Goal: Task Accomplishment & Management: Use online tool/utility

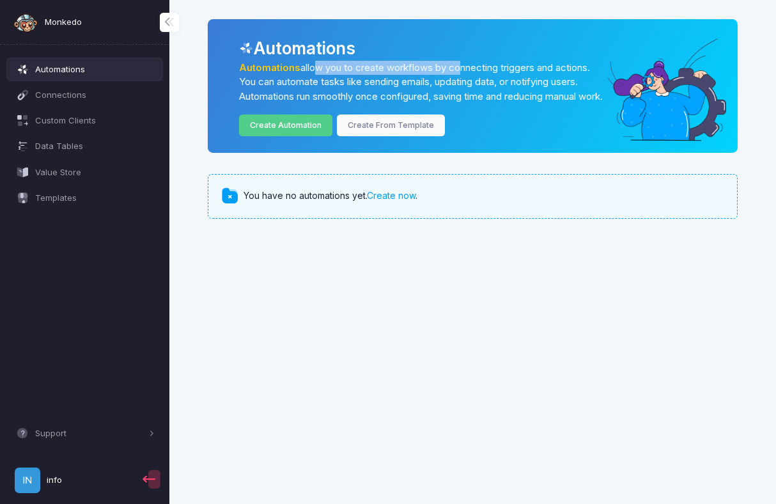
drag, startPoint x: 309, startPoint y: 71, endPoint x: 458, endPoint y: 71, distance: 148.9
click at [458, 71] on p "Automations allow you to create workflows by connecting triggers and actions. Y…" at bounding box center [421, 82] width 365 height 43
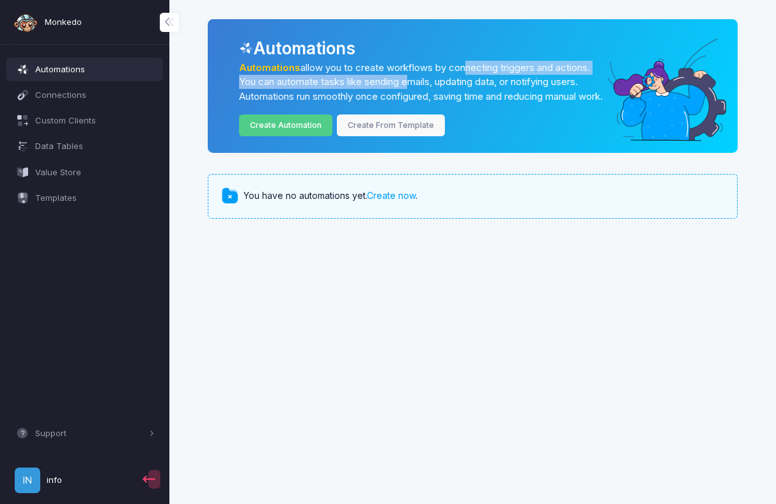
drag, startPoint x: 464, startPoint y: 71, endPoint x: 405, endPoint y: 85, distance: 61.1
click at [405, 85] on p "Automations allow you to create workflows by connecting triggers and actions. Y…" at bounding box center [421, 82] width 365 height 43
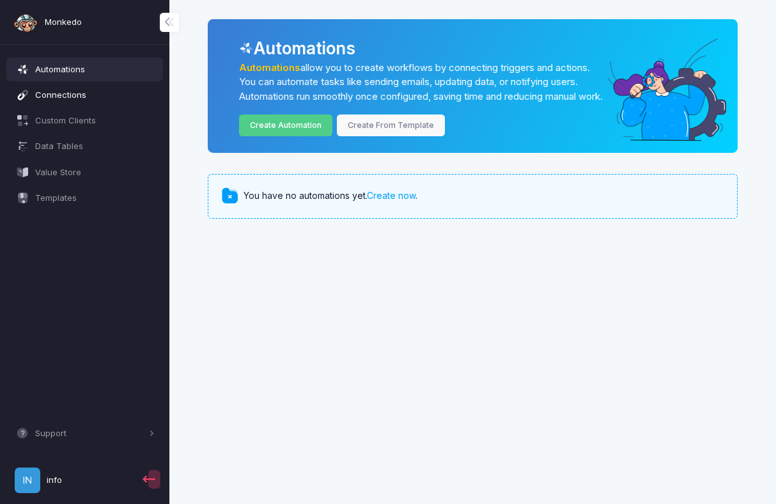
click at [77, 98] on span "Connections" at bounding box center [95, 95] width 120 height 13
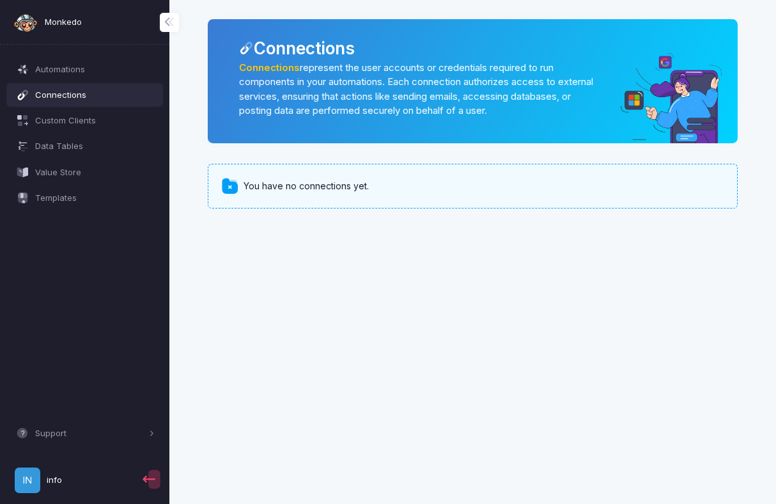
click at [283, 195] on div "You have no connections yet." at bounding box center [473, 186] width 530 height 45
click at [224, 188] on span at bounding box center [230, 186] width 19 height 19
drag, startPoint x: 302, startPoint y: 66, endPoint x: 519, endPoint y: 67, distance: 216.7
click at [519, 67] on p "Connections represent the user accounts or credentials required to run componen…" at bounding box center [421, 90] width 365 height 58
click at [545, 93] on p "Connections represent the user accounts or credentials required to run componen…" at bounding box center [421, 90] width 365 height 58
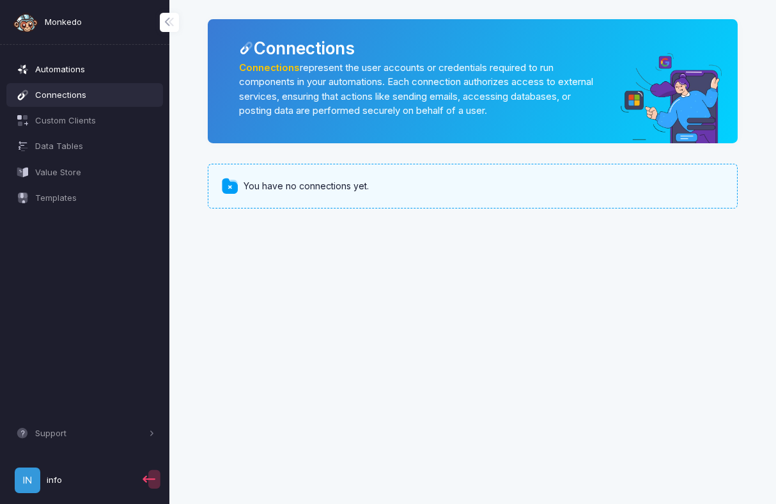
click at [60, 68] on span "Automations" at bounding box center [95, 69] width 120 height 13
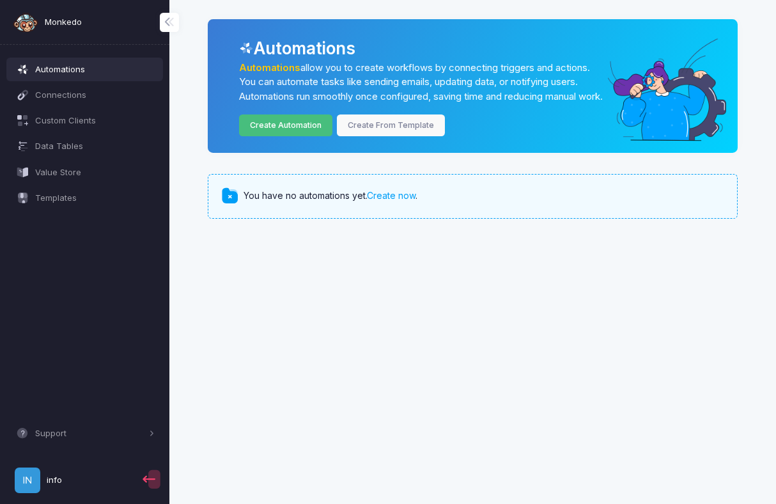
click at [289, 137] on link "Create Automation" at bounding box center [286, 125] width 94 height 22
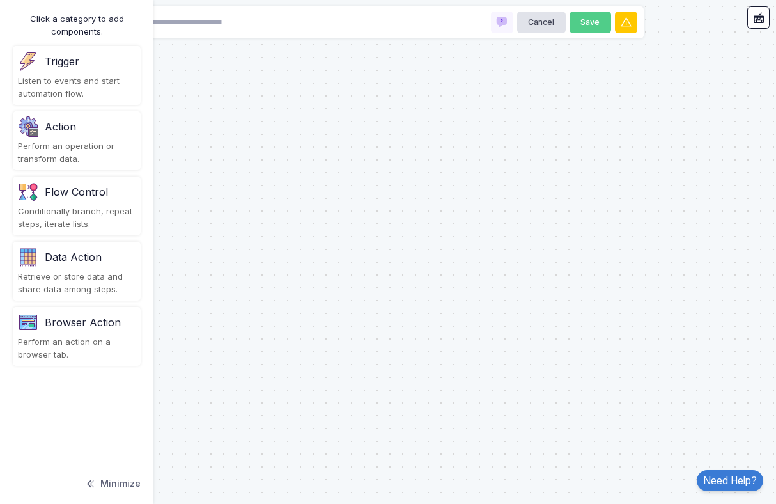
click at [74, 95] on div "Listen to events and start automation flow." at bounding box center [77, 87] width 118 height 25
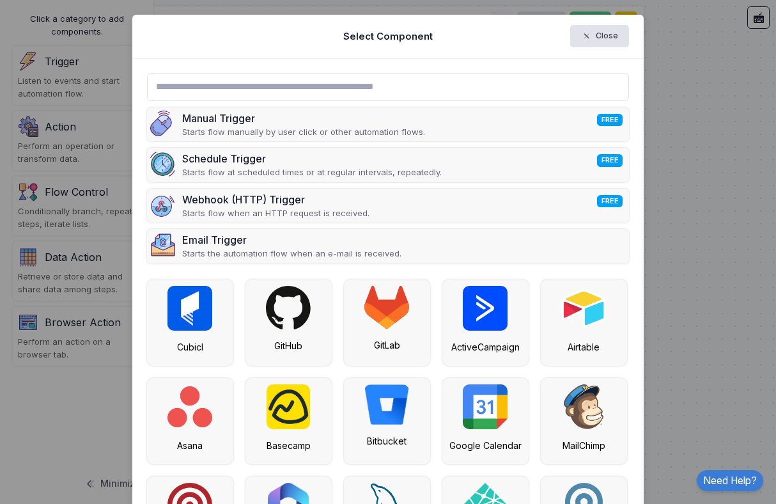
click at [292, 89] on input "text" at bounding box center [388, 87] width 483 height 28
type input "*"
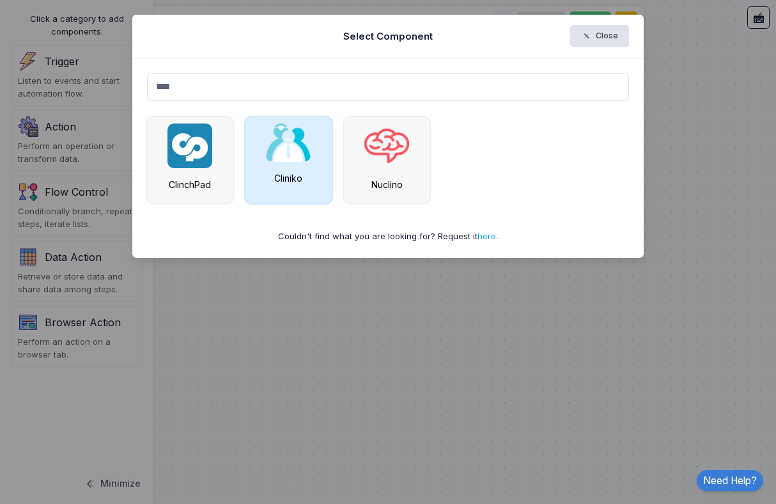
type input "****"
click at [278, 169] on div "Cliniko" at bounding box center [288, 160] width 86 height 86
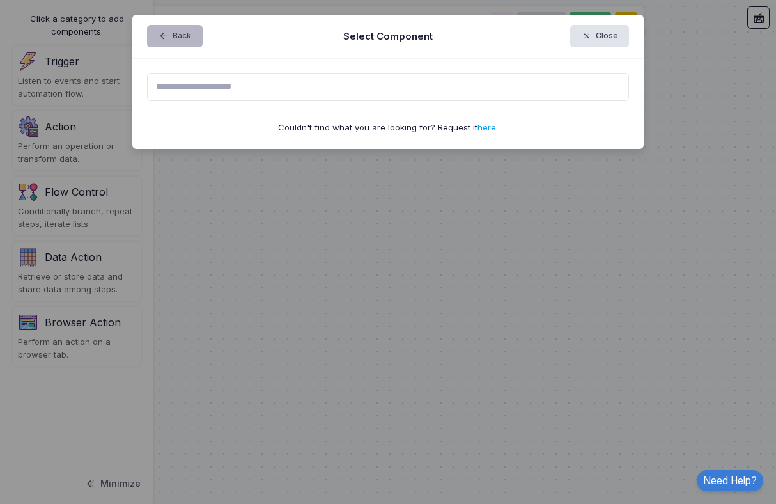
click at [169, 36] on span "button" at bounding box center [169, 37] width 0 height 12
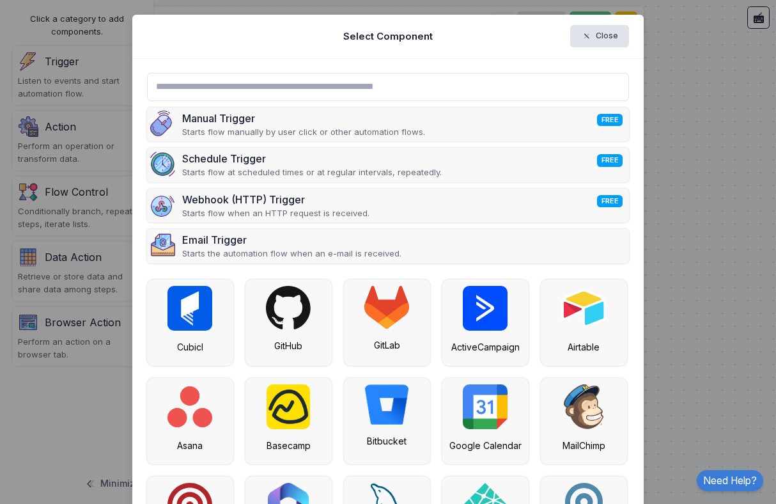
click at [166, 36] on div "Select Component Close" at bounding box center [387, 37] width 511 height 44
click at [593, 31] on span "button" at bounding box center [587, 37] width 12 height 12
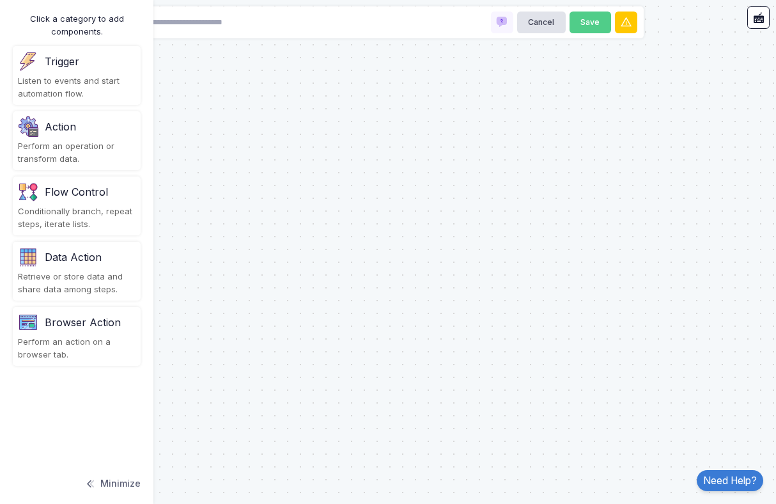
click at [109, 157] on div "Perform an operation or transform data." at bounding box center [77, 152] width 118 height 25
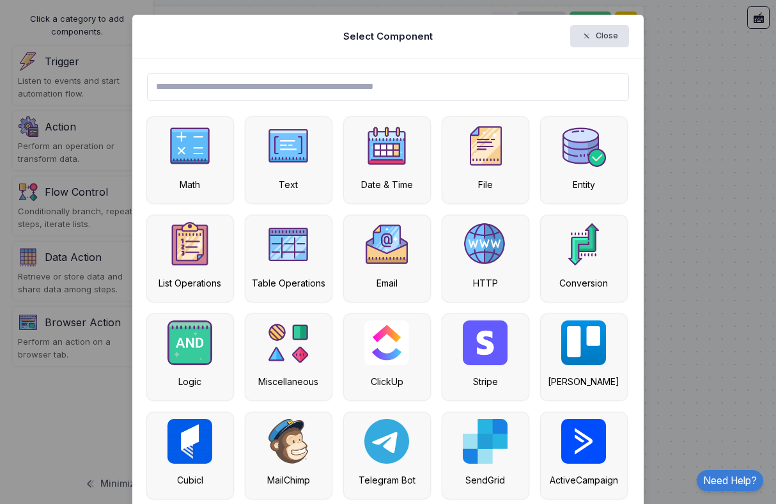
click at [227, 89] on input "text" at bounding box center [388, 87] width 483 height 28
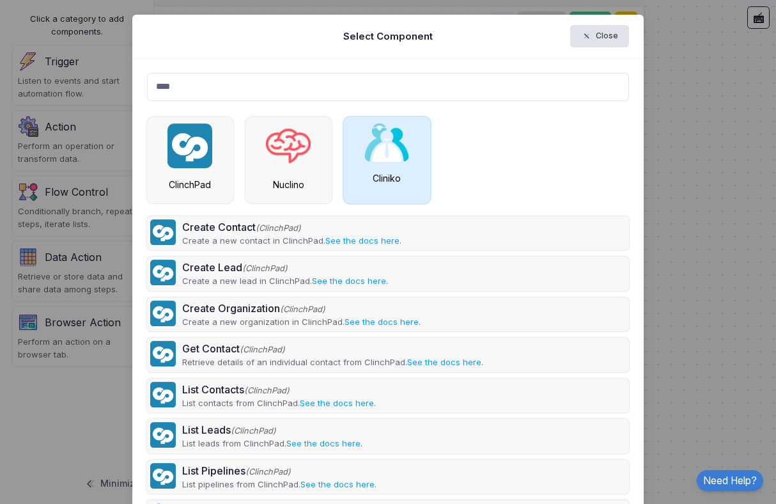
type input "****"
click at [404, 179] on div "Cliniko" at bounding box center [387, 177] width 74 height 13
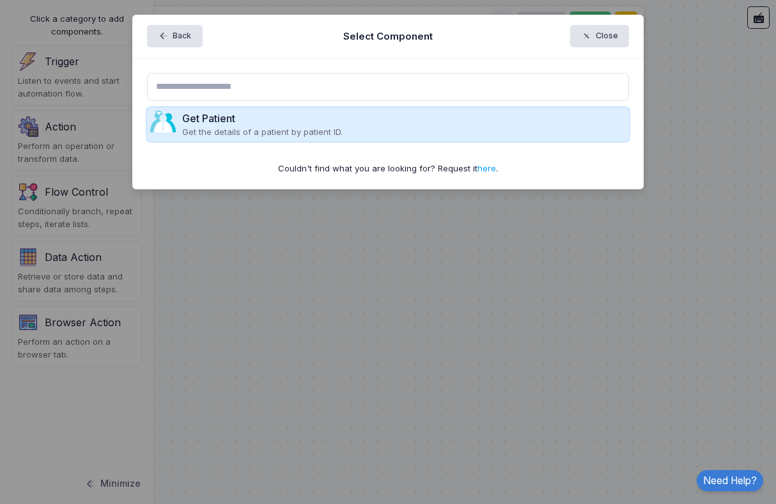
click at [275, 135] on p "Get the details of a patient by patient ID." at bounding box center [262, 132] width 160 height 13
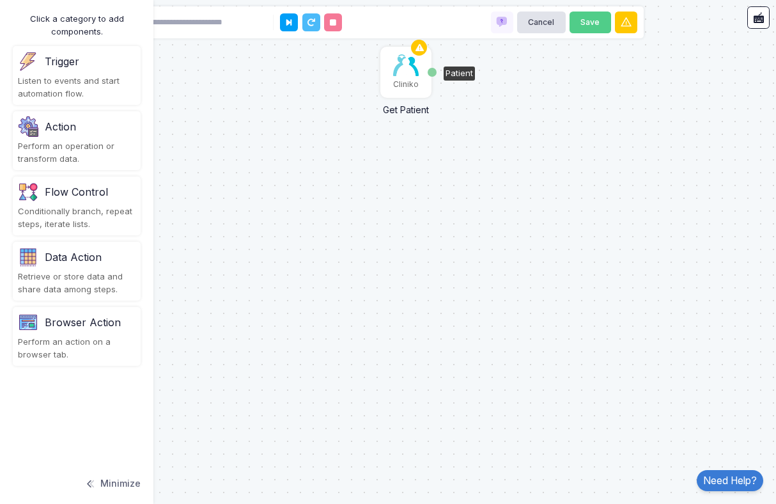
click at [406, 72] on img at bounding box center [406, 65] width 26 height 22
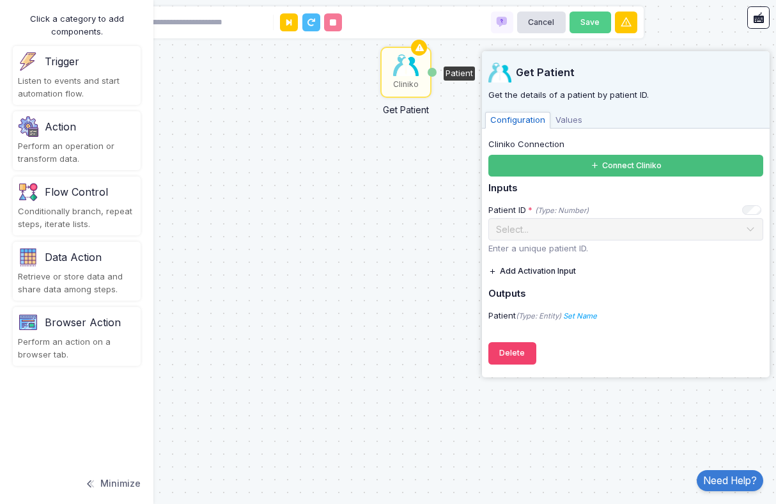
click at [621, 167] on button "Connect Cliniko" at bounding box center [625, 166] width 275 height 22
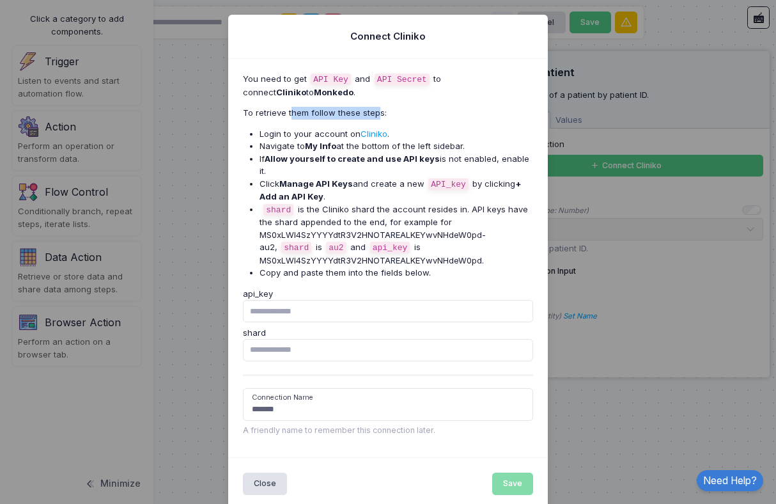
drag, startPoint x: 289, startPoint y: 112, endPoint x: 375, endPoint y: 112, distance: 86.3
click at [375, 112] on p "To retrieve them follow these steps:" at bounding box center [388, 113] width 291 height 13
click at [316, 149] on strong "My Info" at bounding box center [320, 146] width 31 height 10
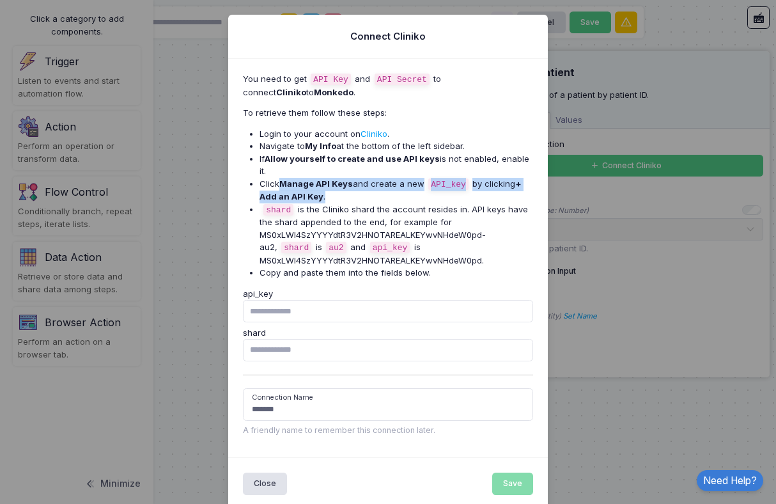
drag, startPoint x: 283, startPoint y: 173, endPoint x: 353, endPoint y: 182, distance: 71.5
click at [353, 182] on li "Click Manage API Keys and create a new API_key by clicking + Add an API Key ." at bounding box center [397, 191] width 274 height 26
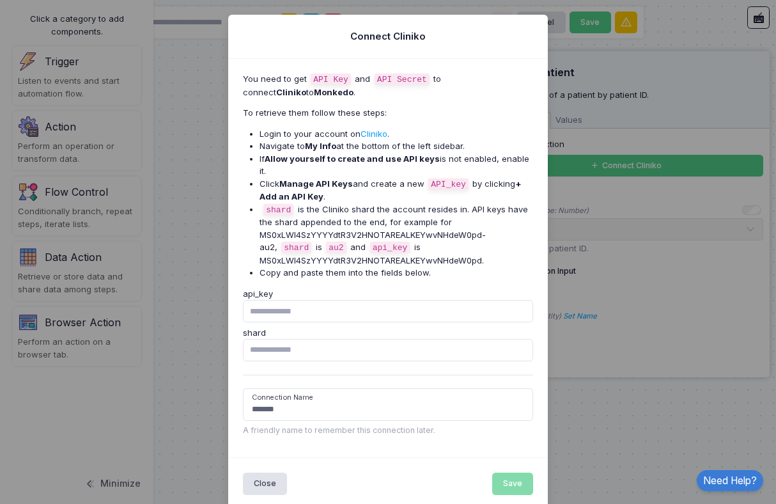
click at [327, 203] on li "shard is the Cliniko shard the account resides in. API keys have the shard appe…" at bounding box center [397, 235] width 274 height 64
drag, startPoint x: 265, startPoint y: 222, endPoint x: 511, endPoint y: 221, distance: 245.4
click at [511, 222] on li "shard is the Cliniko shard the account resides in. API keys have the shard appe…" at bounding box center [397, 235] width 274 height 64
click at [257, 223] on ul "Login to your account on Cliniko . Navigate to My Info at the bottom of the lef…" at bounding box center [388, 203] width 291 height 151
drag, startPoint x: 260, startPoint y: 224, endPoint x: 521, endPoint y: 226, distance: 261.4
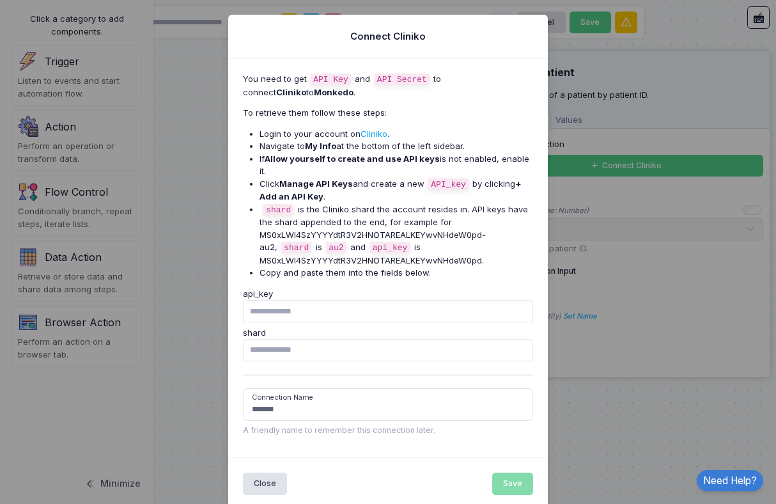
click at [521, 226] on li "shard is the Cliniko shard the account resides in. API keys have the shard appe…" at bounding box center [397, 235] width 274 height 64
copy li "MS0xLWl4SzYYYYdtR3V2HNOTAREALKEYwvNHdeW0pd-au2,"
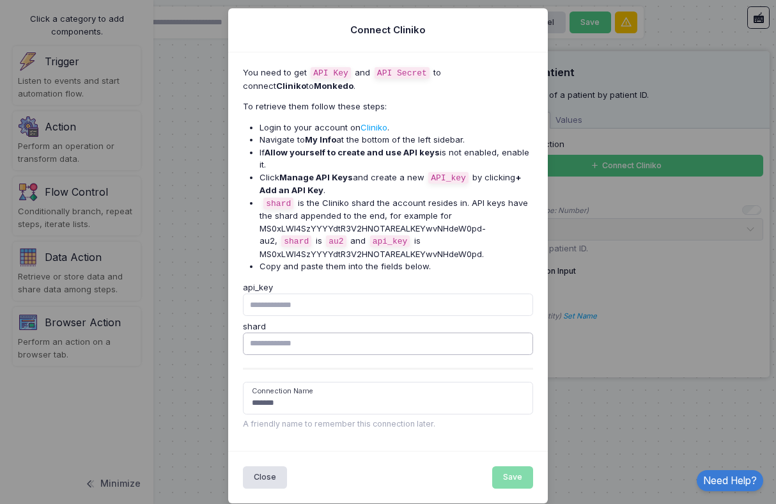
click at [336, 334] on input "shard" at bounding box center [388, 343] width 291 height 22
click at [336, 295] on input "api_key" at bounding box center [388, 304] width 291 height 22
paste input "**********"
type input "**********"
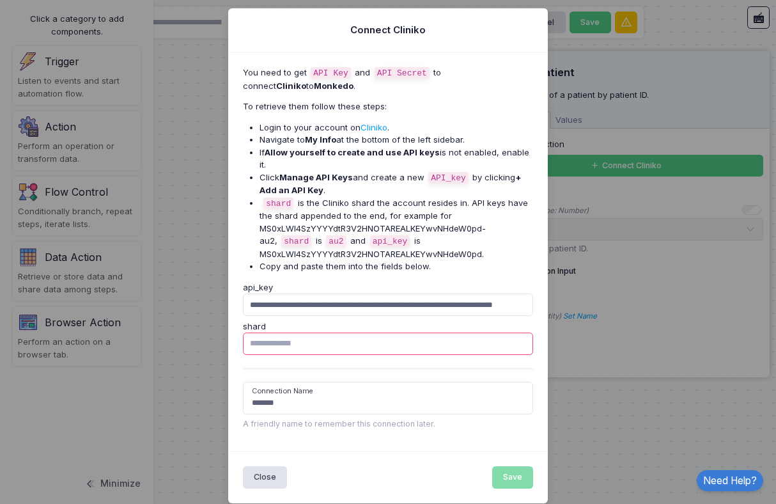
click at [336, 334] on input "shard" at bounding box center [388, 343] width 291 height 22
click at [334, 399] on input "*******" at bounding box center [388, 398] width 291 height 33
click at [325, 382] on input "*******" at bounding box center [388, 398] width 291 height 33
click at [294, 397] on input "*******" at bounding box center [388, 398] width 291 height 33
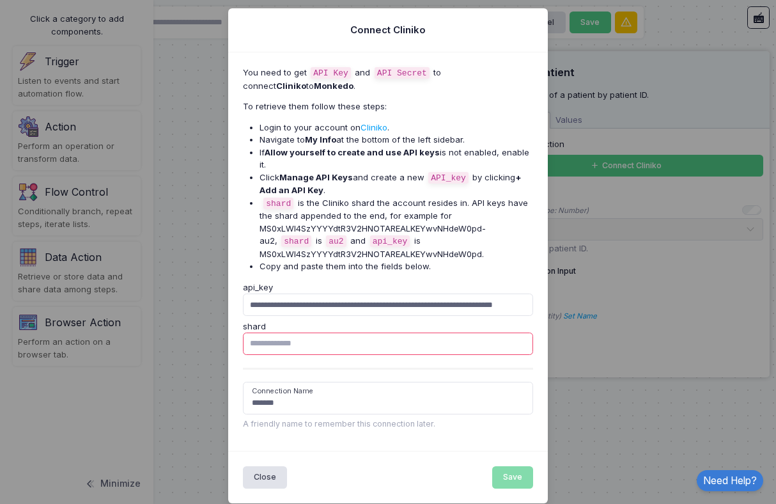
click at [301, 332] on input "shard" at bounding box center [388, 343] width 291 height 22
click at [341, 332] on input "shard" at bounding box center [388, 343] width 291 height 22
paste input "**********"
type input "**********"
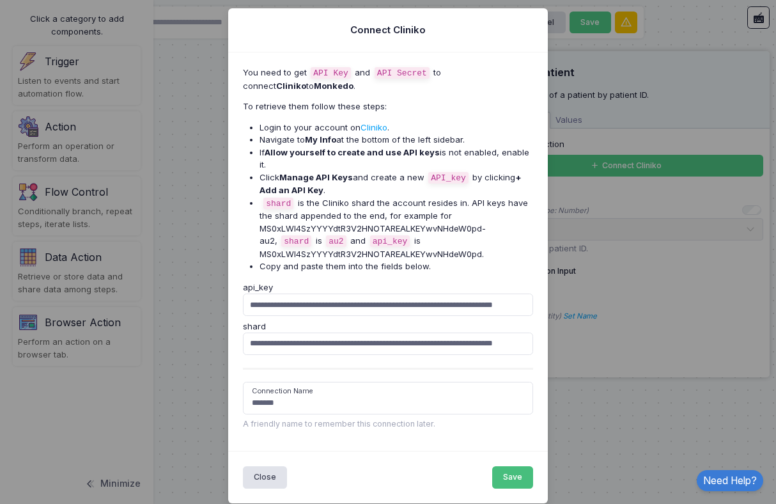
click at [510, 469] on button "Save" at bounding box center [513, 477] width 42 height 22
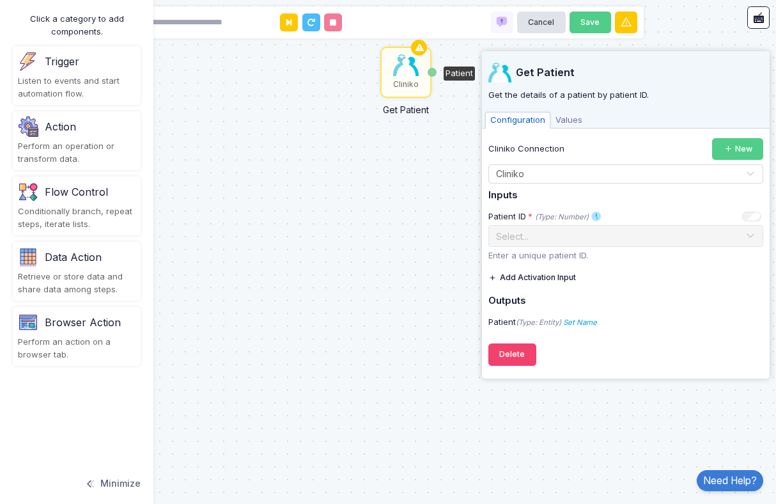
click at [93, 205] on div "Conditionally branch, repeat steps, iterate lists." at bounding box center [77, 217] width 118 height 25
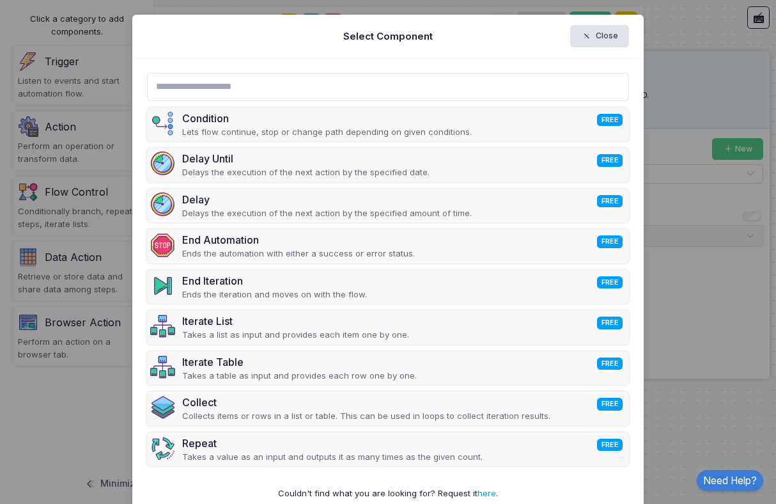
click at [268, 83] on input "text" at bounding box center [388, 87] width 483 height 28
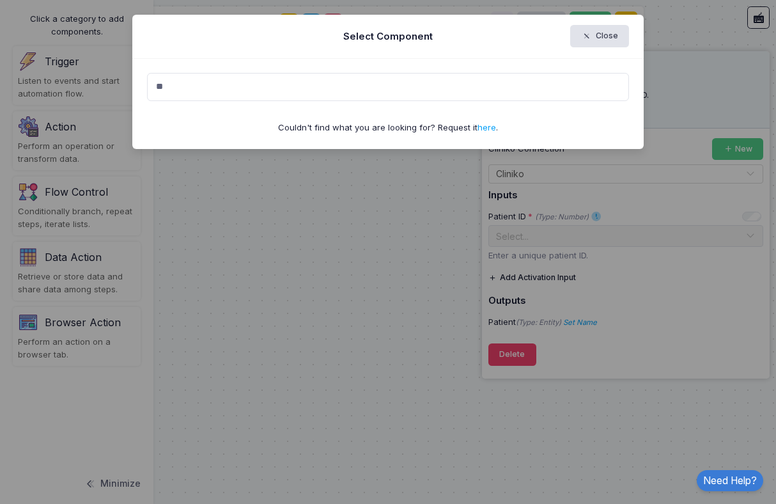
type input "*"
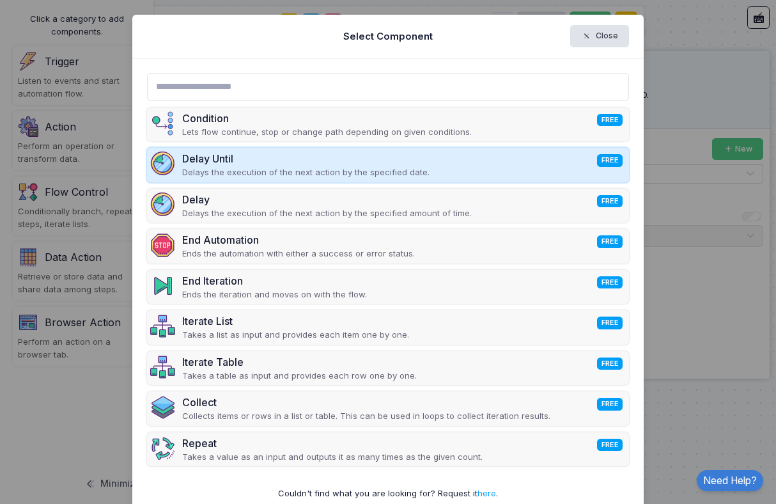
scroll to position [25, 0]
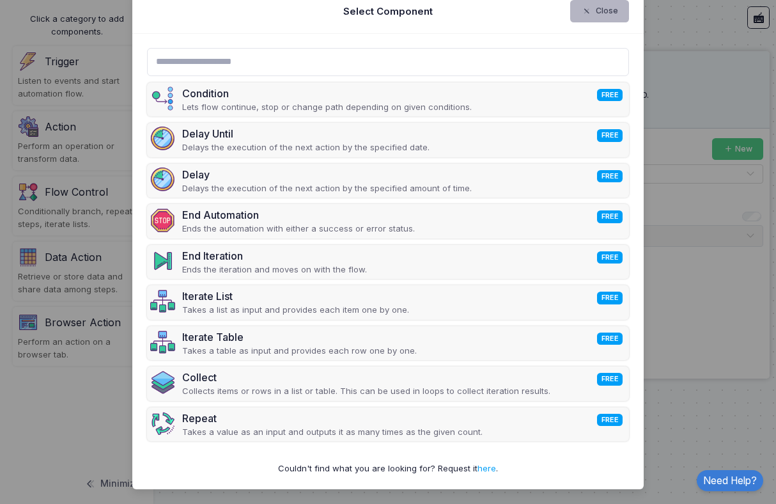
click at [620, 3] on button "Close" at bounding box center [599, 11] width 59 height 22
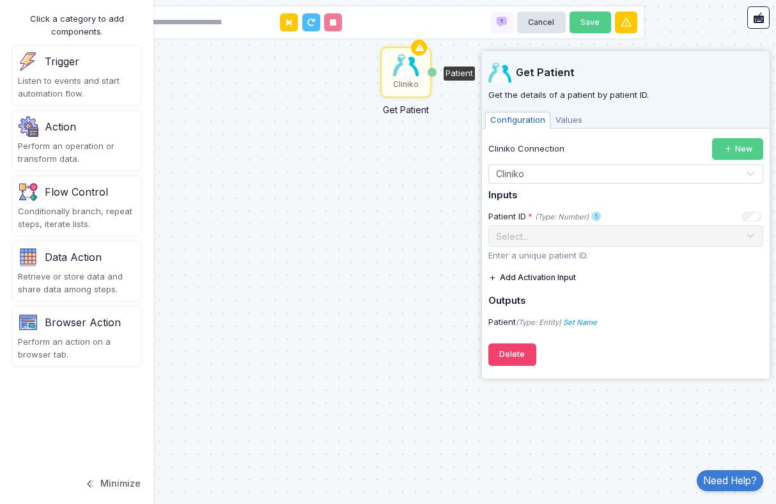
click at [98, 76] on div "Listen to events and start automation flow." at bounding box center [77, 87] width 118 height 25
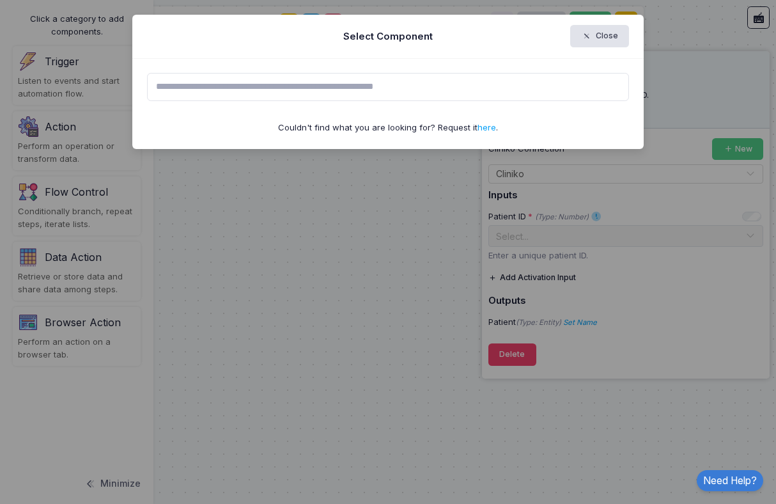
click at [362, 78] on input "text" at bounding box center [388, 87] width 483 height 28
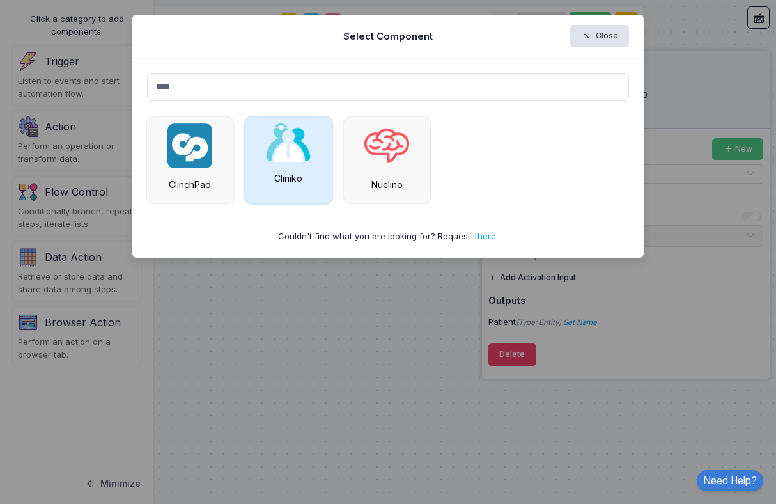
type input "****"
click at [309, 149] on img at bounding box center [288, 142] width 45 height 38
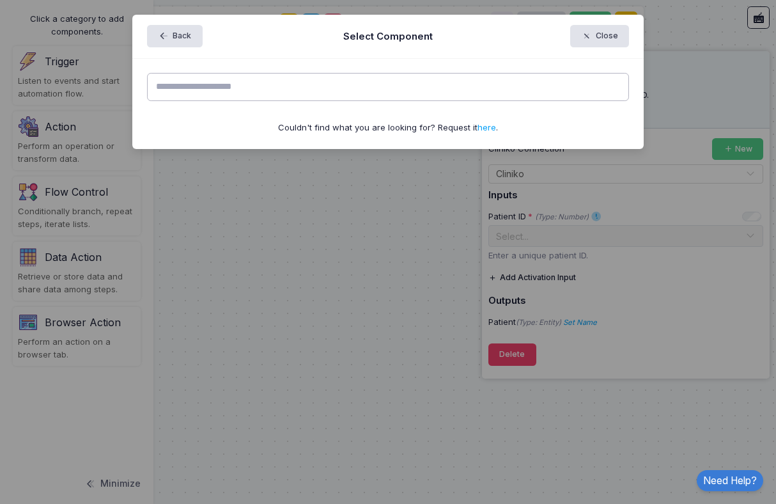
click at [243, 89] on input "text" at bounding box center [388, 87] width 483 height 28
click at [604, 41] on button "Close" at bounding box center [599, 36] width 59 height 22
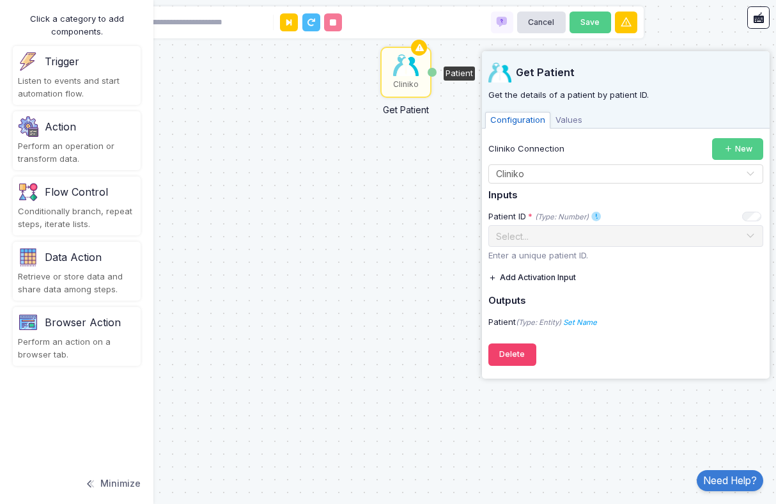
click at [113, 331] on div "Browser Action" at bounding box center [77, 322] width 118 height 20
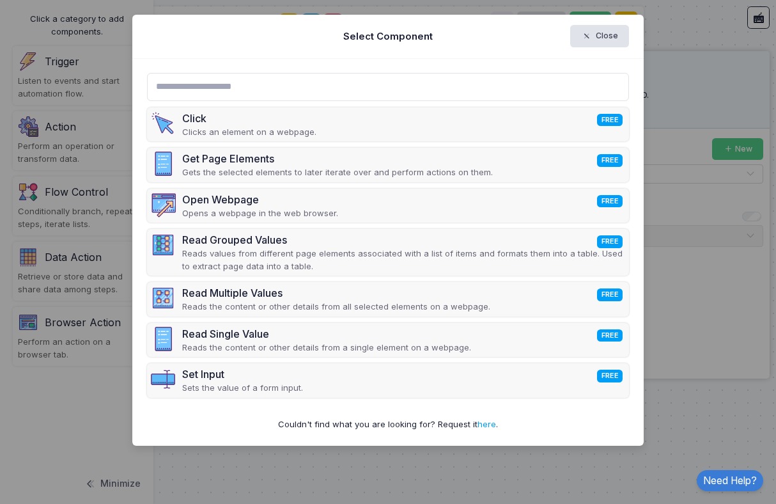
click at [275, 93] on input "text" at bounding box center [388, 87] width 483 height 28
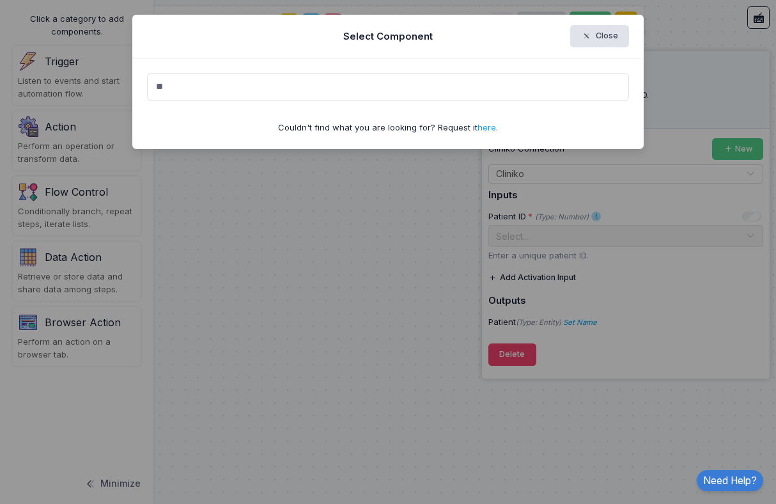
type input "*"
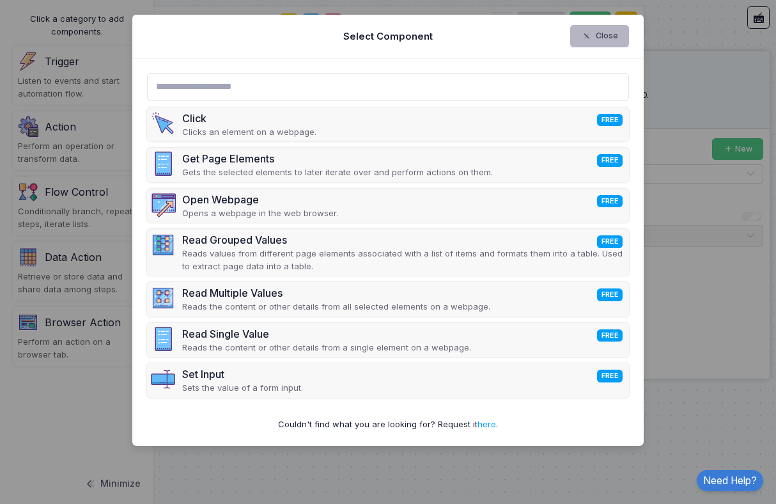
click at [582, 44] on button "Close" at bounding box center [599, 36] width 59 height 22
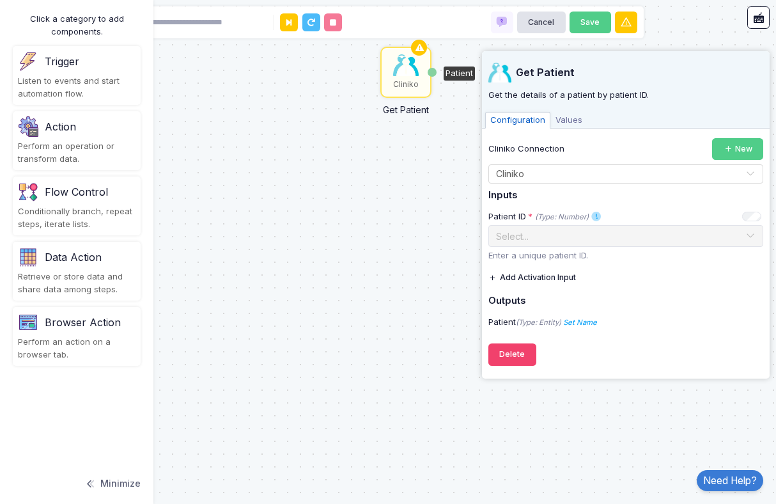
click at [100, 267] on div "Data Action" at bounding box center [77, 257] width 118 height 20
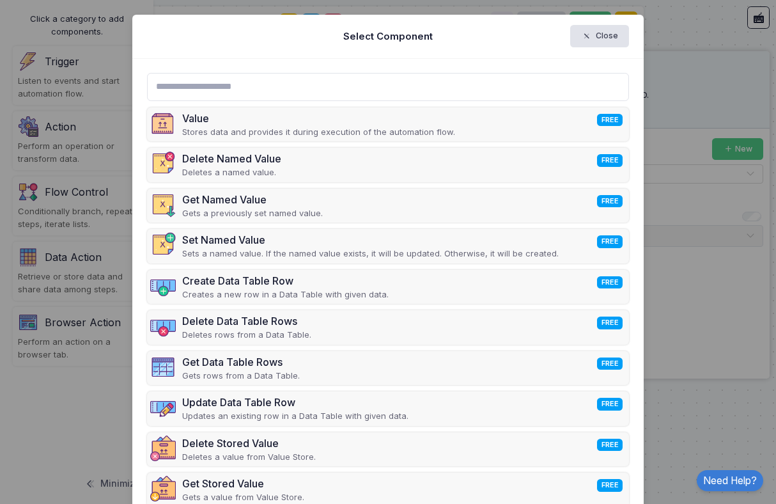
click at [308, 86] on input "text" at bounding box center [388, 87] width 483 height 28
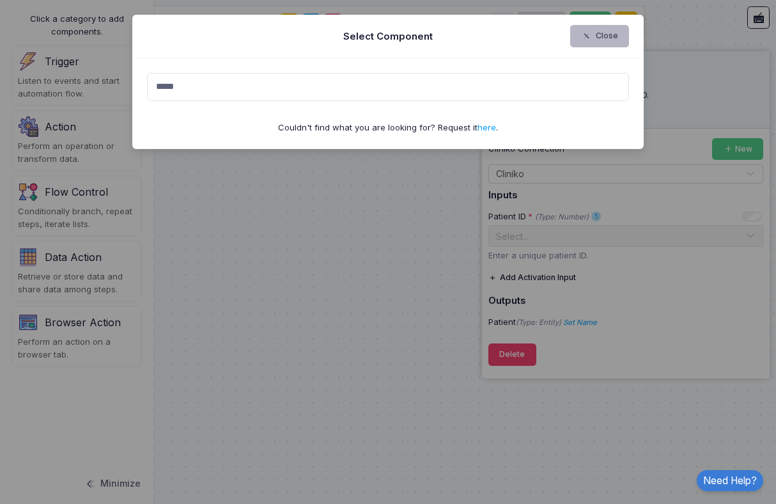
type input "*****"
click at [619, 38] on button "Close" at bounding box center [599, 36] width 59 height 22
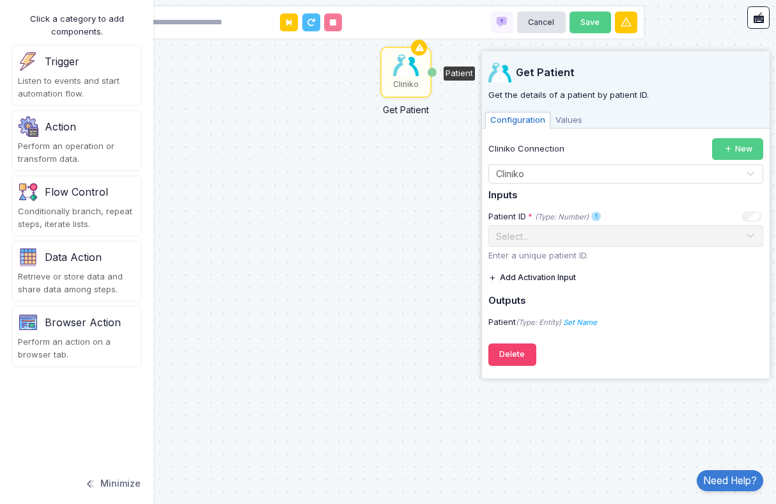
click at [100, 206] on div "Conditionally branch, repeat steps, iterate lists." at bounding box center [77, 217] width 118 height 25
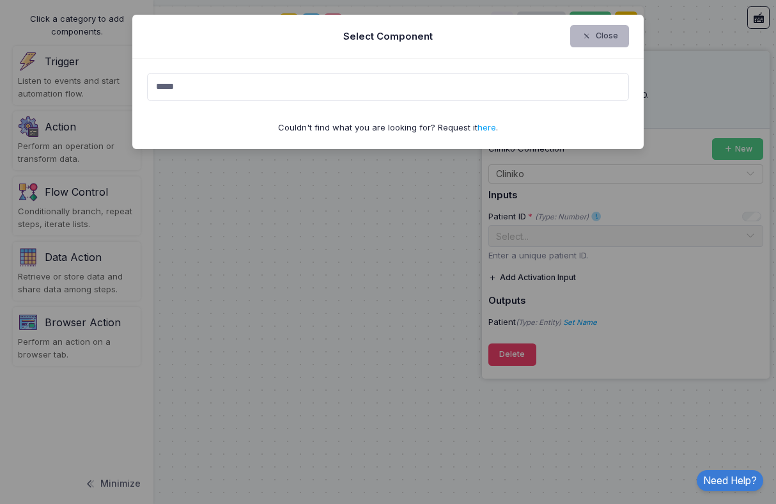
type input "*****"
click at [597, 33] on button "Close" at bounding box center [599, 36] width 59 height 22
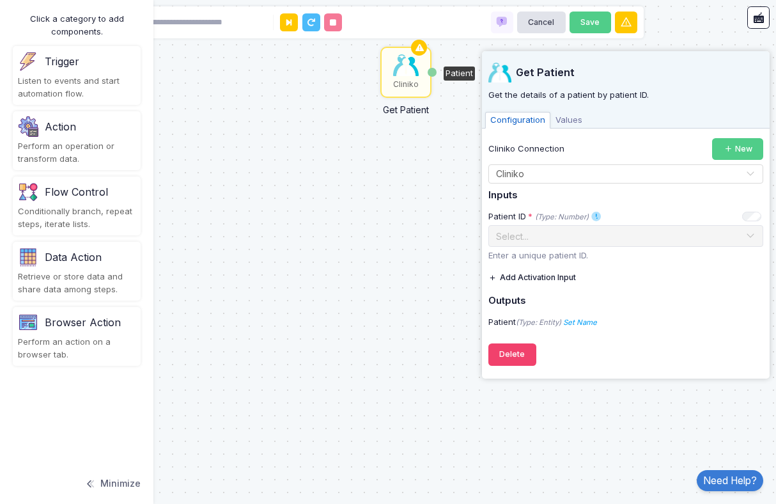
click at [72, 123] on div "Action" at bounding box center [60, 126] width 31 height 15
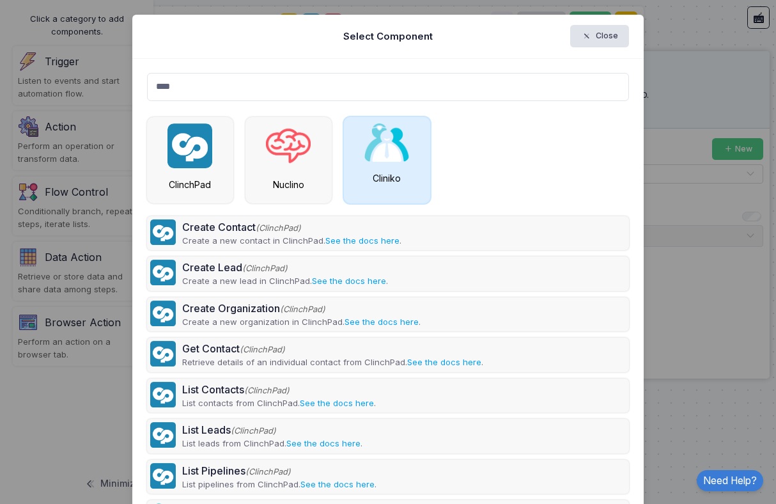
type input "****"
click at [389, 162] on div "Cliniko" at bounding box center [387, 160] width 86 height 86
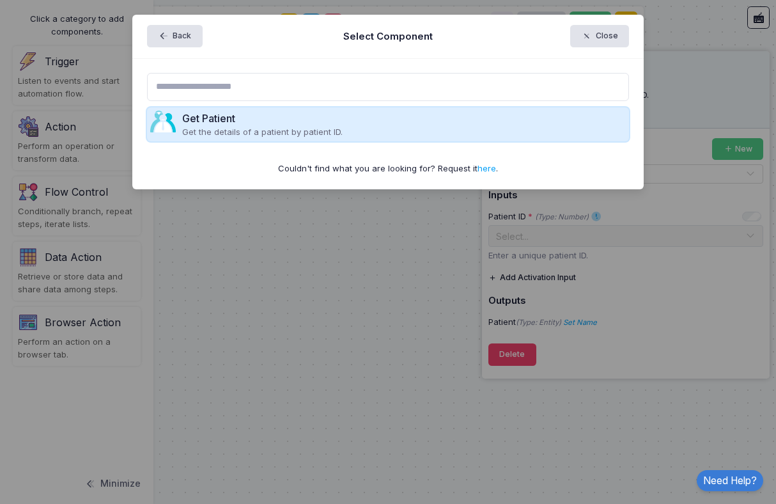
click at [482, 130] on div "Get Patient Get the details of a patient by patient ID." at bounding box center [388, 124] width 483 height 35
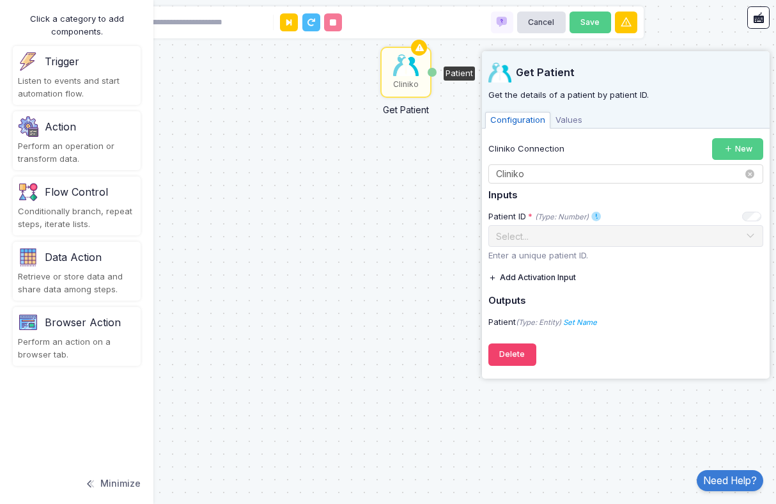
click at [575, 176] on input "text" at bounding box center [612, 174] width 235 height 14
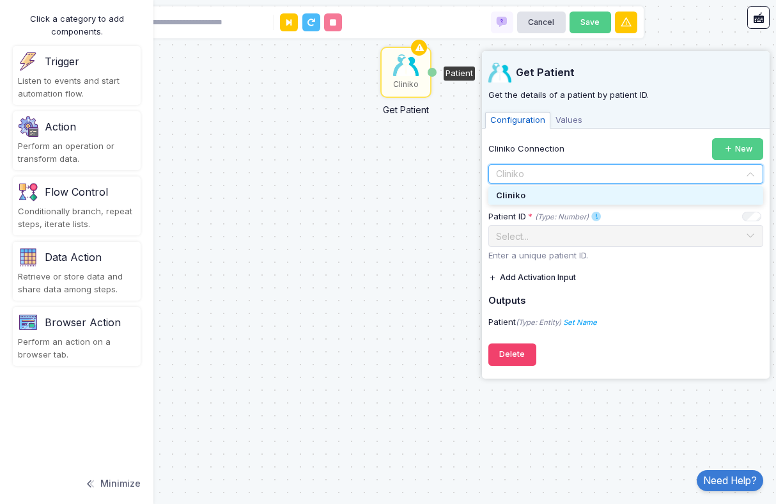
click at [575, 175] on input "text" at bounding box center [612, 174] width 235 height 14
click at [545, 193] on div "Cliniko" at bounding box center [625, 195] width 275 height 19
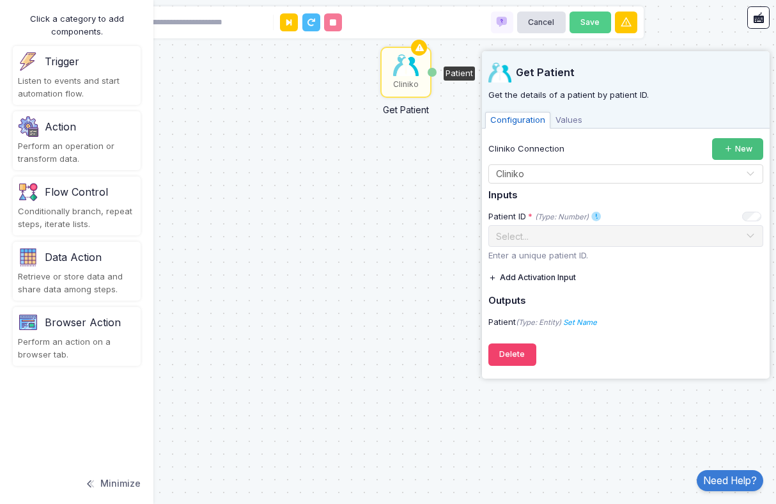
click at [725, 153] on icon at bounding box center [729, 149] width 10 height 10
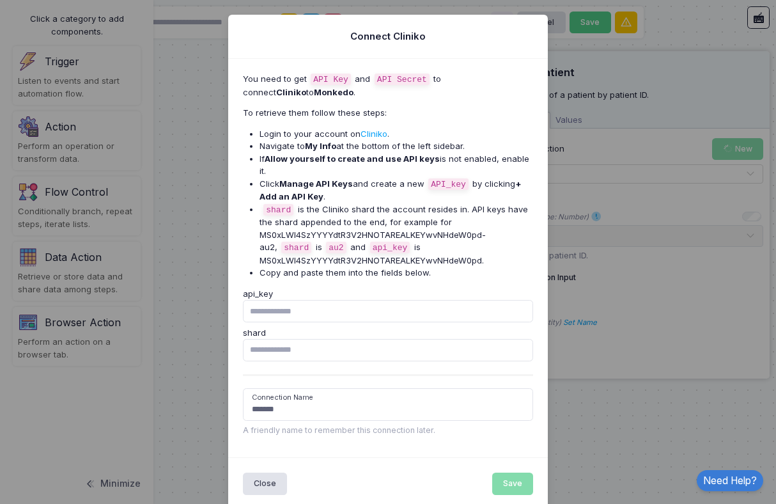
scroll to position [6, 0]
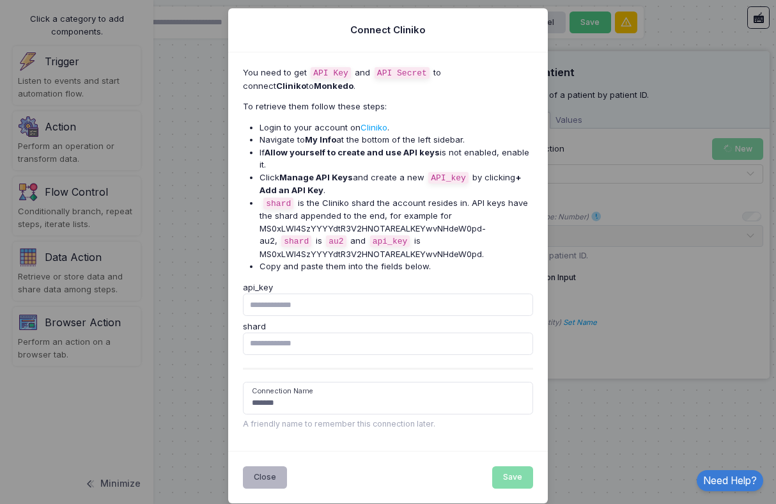
click at [268, 470] on button "Close" at bounding box center [265, 477] width 45 height 22
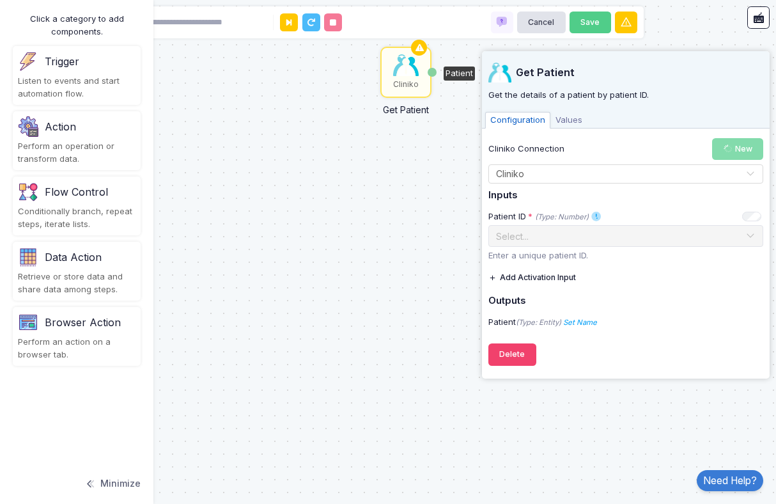
click at [566, 119] on span "Values" at bounding box center [568, 120] width 37 height 17
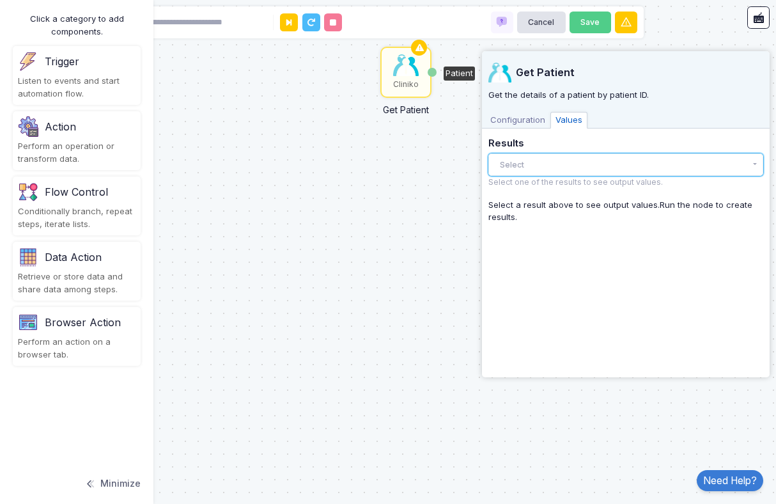
click at [566, 161] on button "Select" at bounding box center [625, 164] width 275 height 22
click at [521, 116] on span "Configuration" at bounding box center [517, 120] width 65 height 17
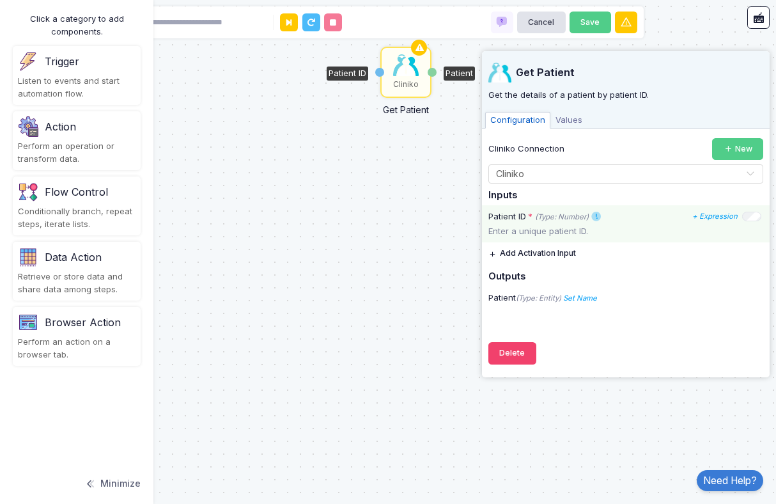
click at [569, 219] on icon "(Type: Number)" at bounding box center [562, 216] width 54 height 9
click at [568, 234] on p "Enter a unique patient ID." at bounding box center [625, 231] width 275 height 13
click at [568, 219] on icon "(Type: Number)" at bounding box center [562, 216] width 54 height 9
click at [602, 219] on div "Patient ID * (Type: Number) There are no options to show. Either you don't have…" at bounding box center [624, 216] width 273 height 13
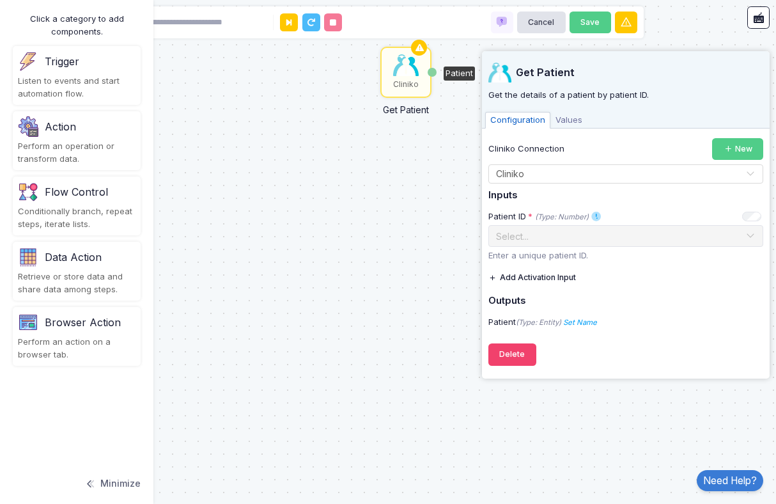
click at [557, 277] on button "Add Activation Input" at bounding box center [532, 278] width 88 height 22
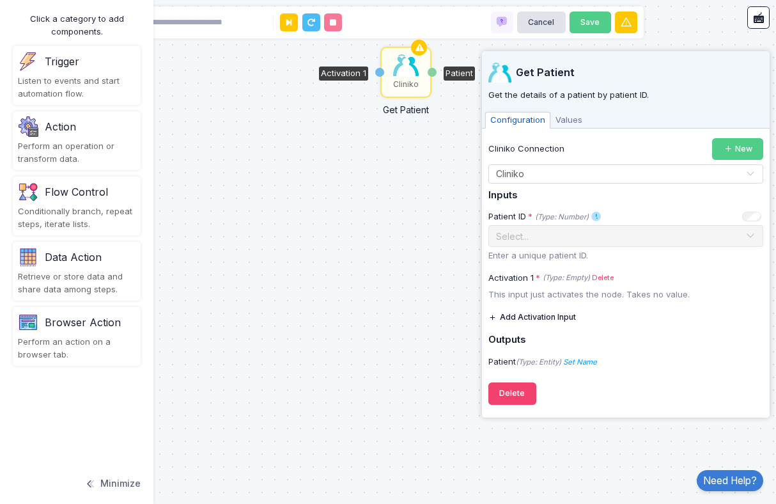
click at [403, 338] on div "Cliniko Get Patient Activation 1 Patient Cliniko Get Patient Patient" at bounding box center [388, 252] width 776 height 504
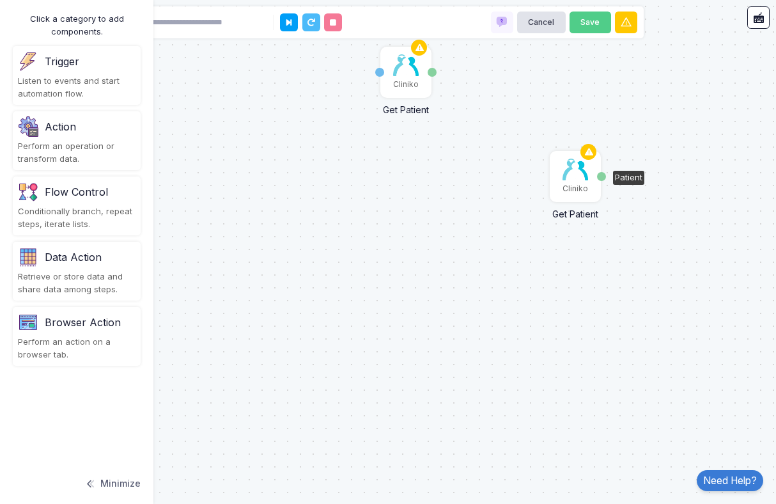
click at [577, 180] on img at bounding box center [575, 170] width 26 height 22
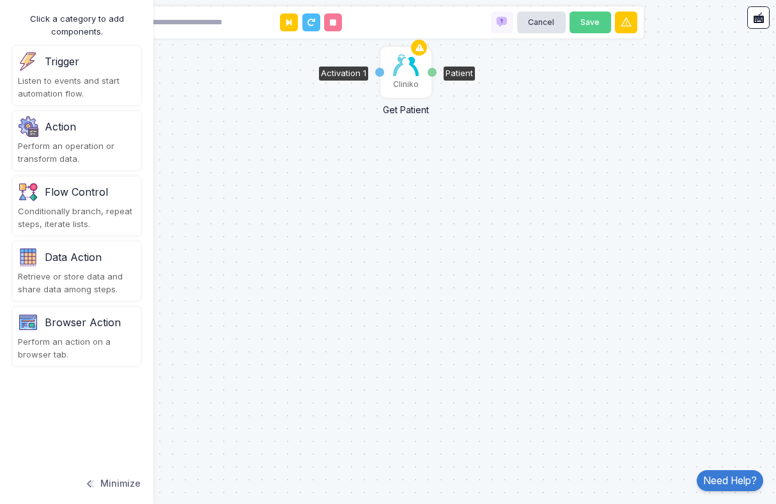
click at [382, 74] on div "Activation 1" at bounding box center [379, 72] width 9 height 9
click at [382, 73] on div "Activation 1" at bounding box center [379, 72] width 9 height 9
click at [420, 47] on icon at bounding box center [419, 48] width 15 height 18
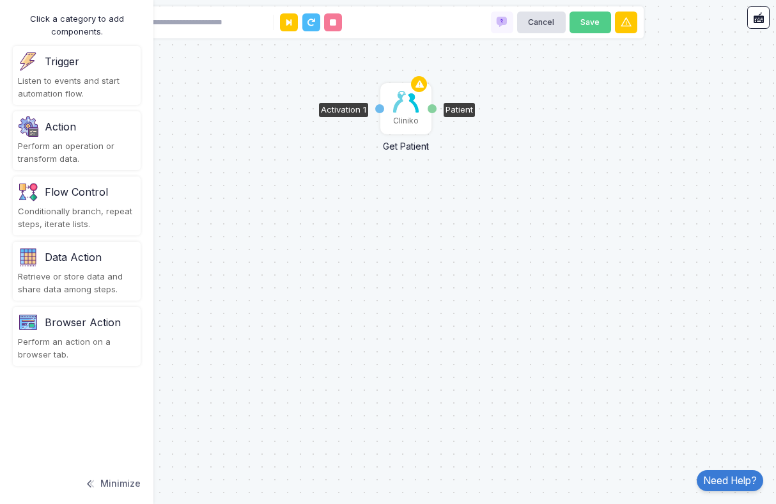
drag, startPoint x: 414, startPoint y: 68, endPoint x: 414, endPoint y: 112, distance: 43.5
click at [414, 106] on img at bounding box center [406, 102] width 26 height 22
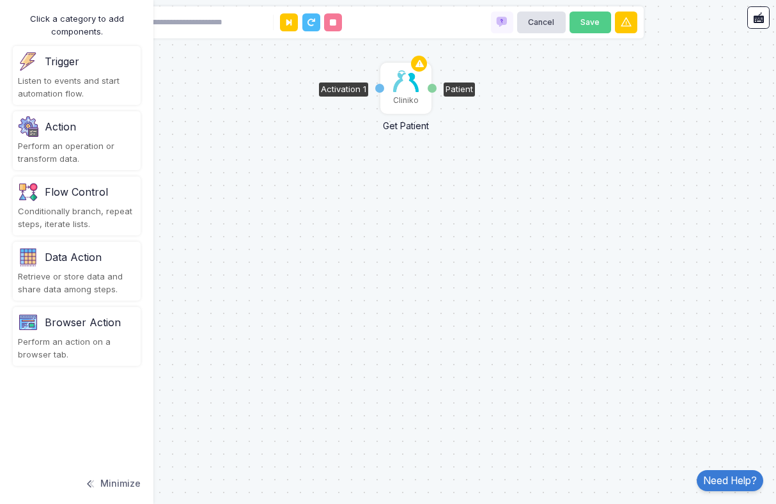
drag, startPoint x: 415, startPoint y: 115, endPoint x: 415, endPoint y: 92, distance: 23.0
click at [415, 92] on div "Cliniko" at bounding box center [406, 88] width 49 height 49
drag, startPoint x: 223, startPoint y: 21, endPoint x: 272, endPoint y: 21, distance: 48.6
click at [272, 21] on div at bounding box center [243, 22] width 208 height 28
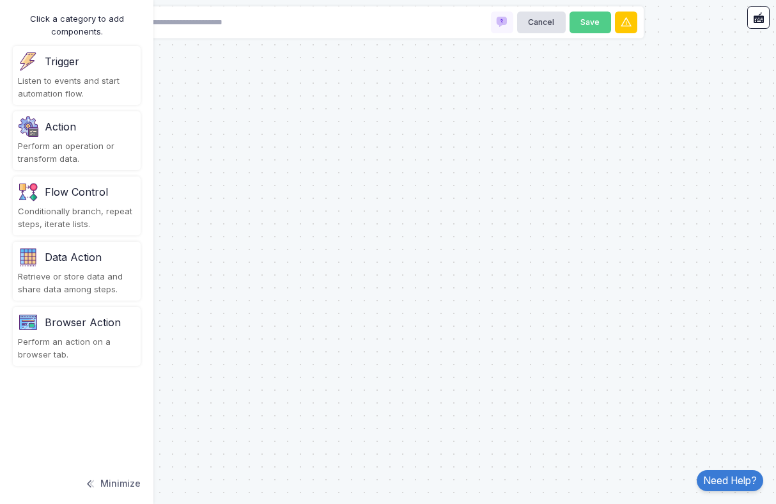
click at [86, 93] on div "Listen to events and start automation flow." at bounding box center [77, 87] width 118 height 25
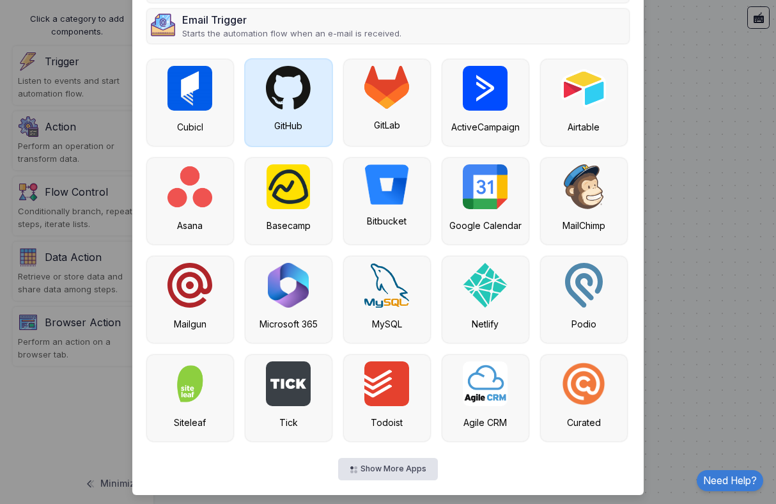
scroll to position [225, 0]
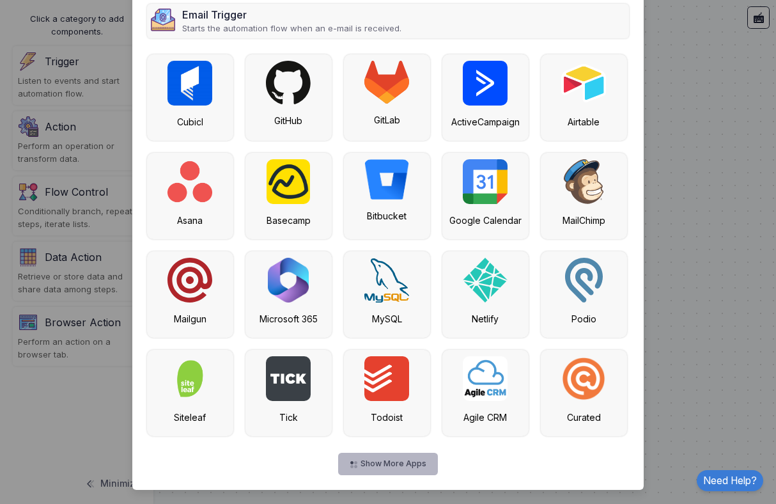
click at [407, 465] on button "Show More Apps" at bounding box center [387, 464] width 99 height 22
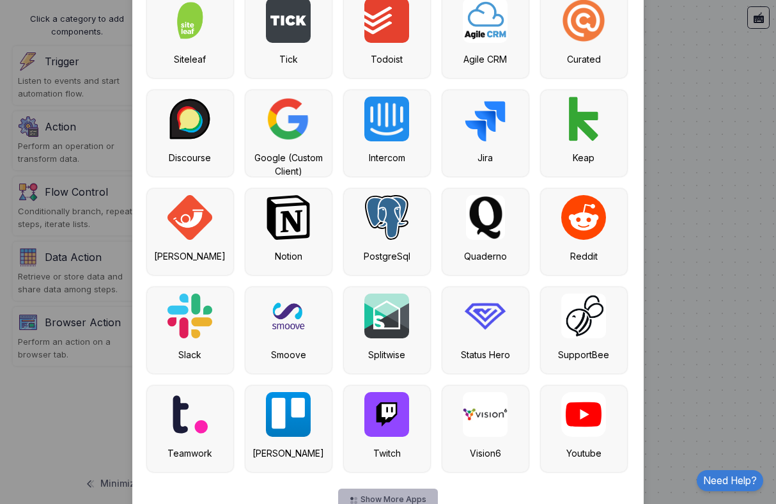
scroll to position [619, 0]
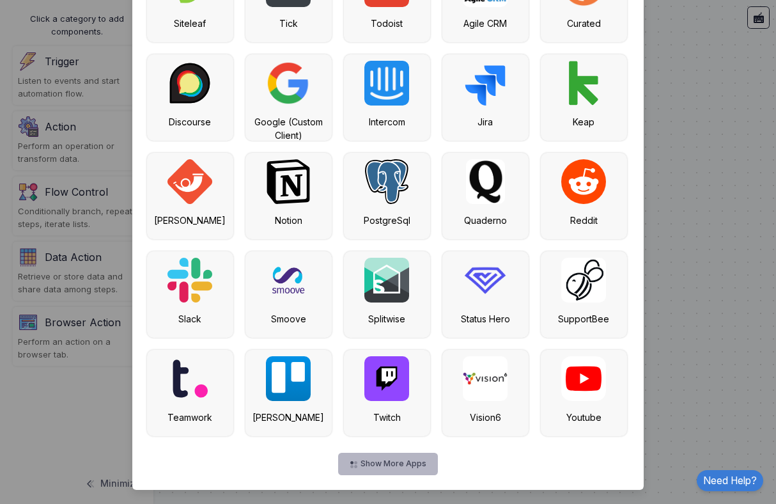
click at [414, 465] on button "Show More Apps" at bounding box center [387, 464] width 99 height 22
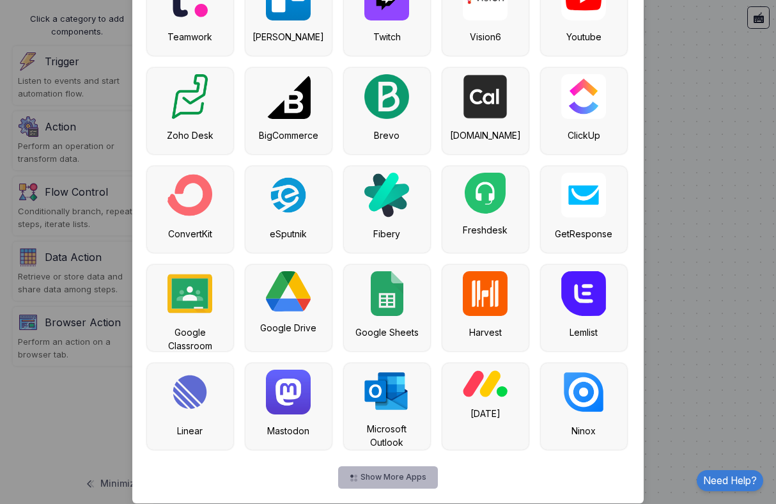
scroll to position [1012, 0]
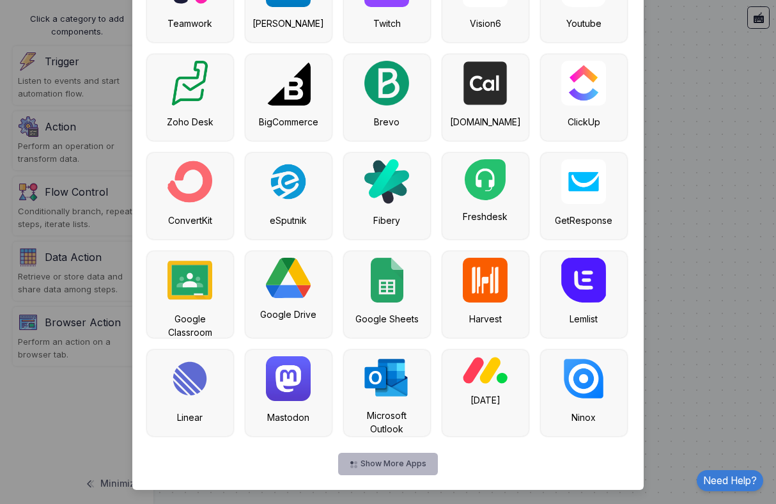
click at [401, 467] on button "Show More Apps" at bounding box center [387, 464] width 99 height 22
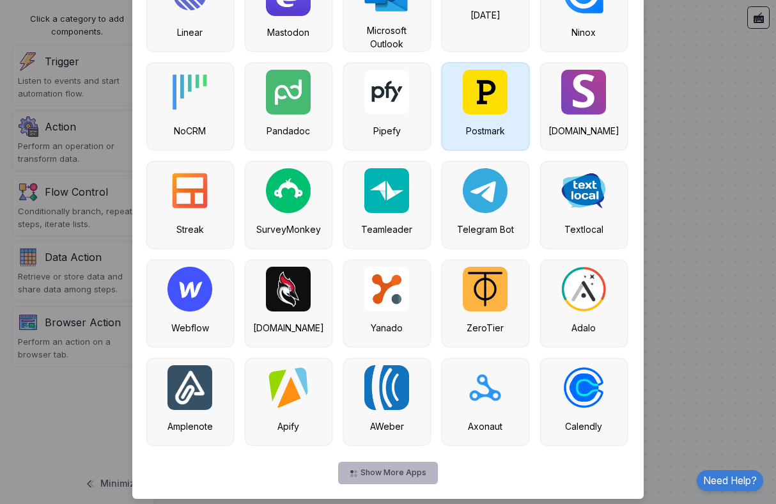
scroll to position [1406, 0]
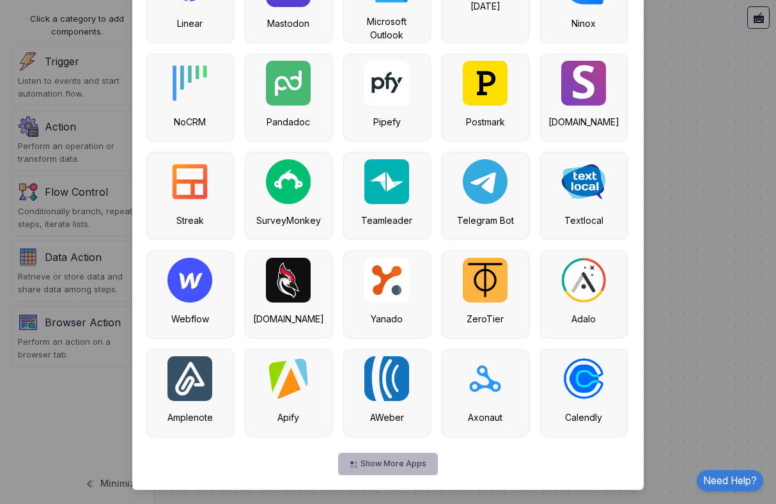
click at [401, 460] on button "Show More Apps" at bounding box center [387, 464] width 99 height 22
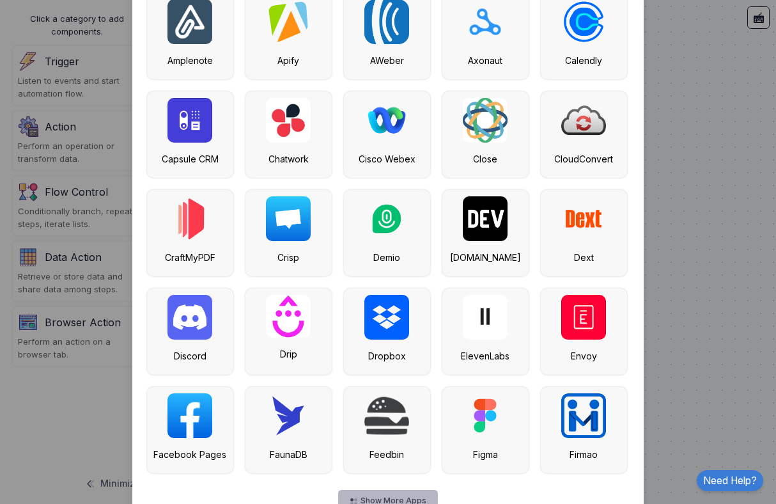
scroll to position [1800, 0]
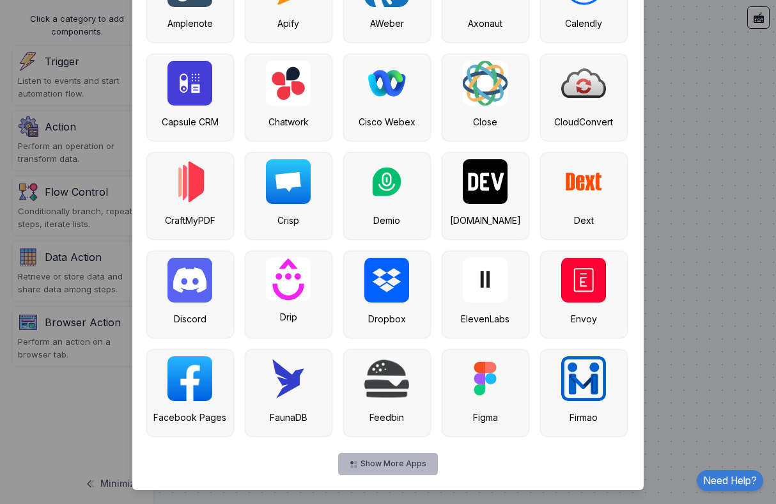
click at [396, 463] on button "Show More Apps" at bounding box center [387, 464] width 99 height 22
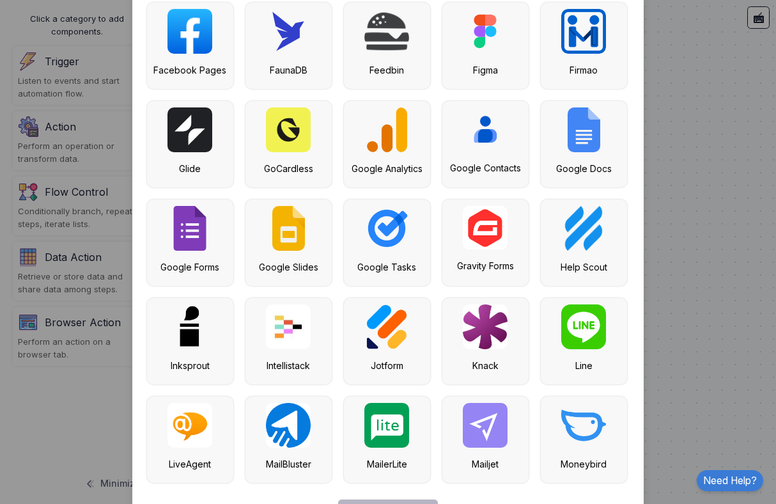
scroll to position [2194, 0]
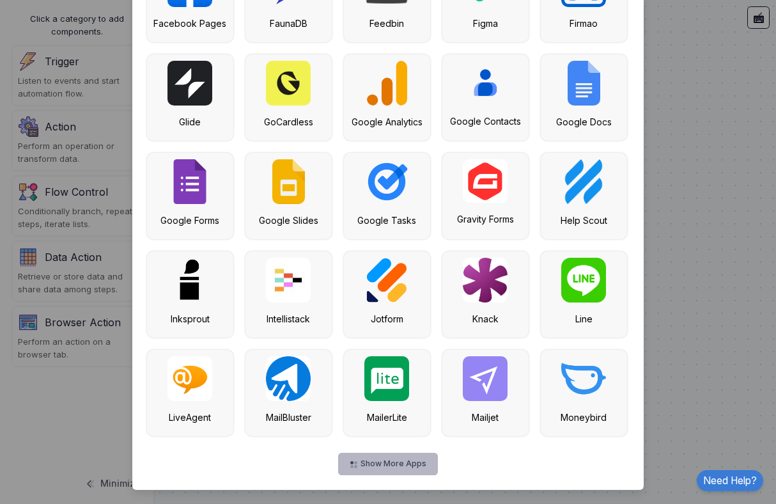
click at [396, 461] on button "Show More Apps" at bounding box center [387, 464] width 99 height 22
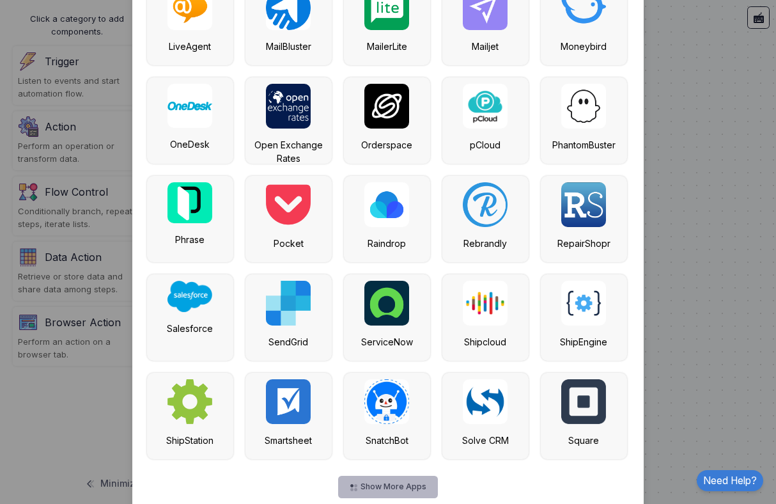
scroll to position [2587, 0]
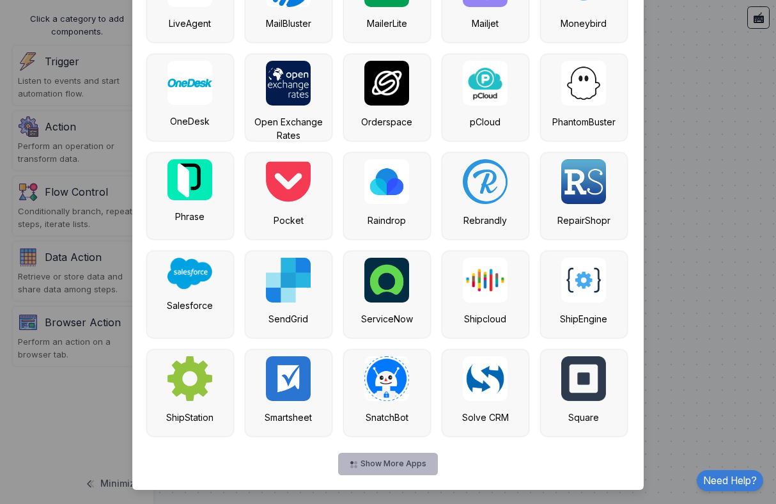
click at [405, 467] on button "Show More Apps" at bounding box center [387, 464] width 99 height 22
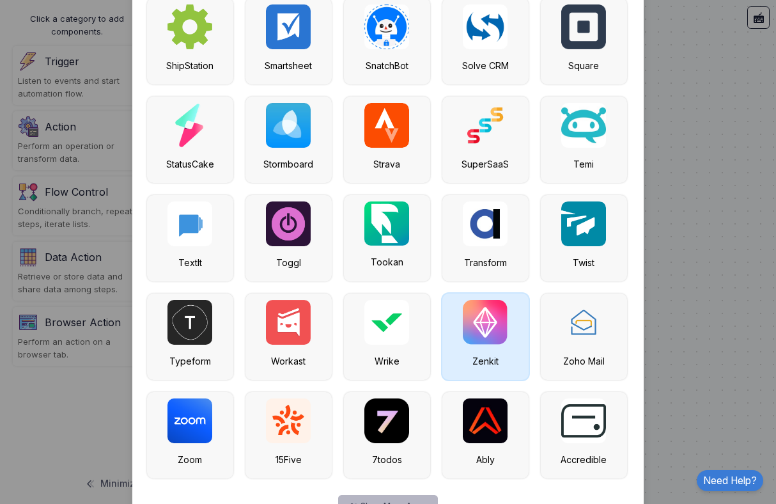
scroll to position [2981, 0]
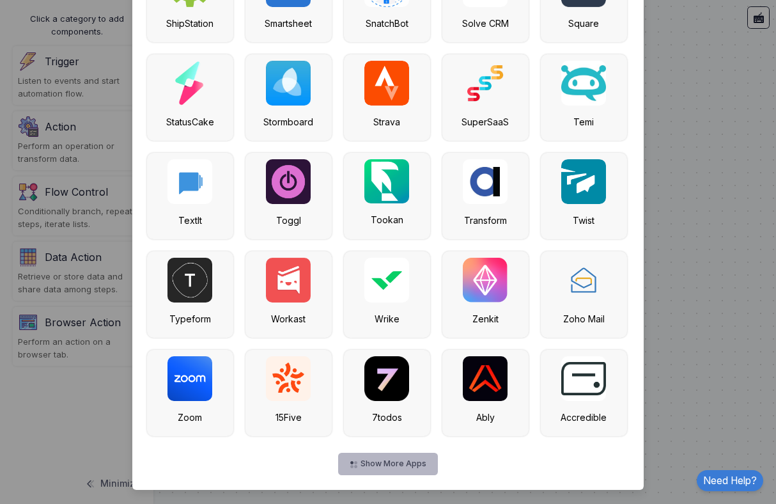
click at [407, 463] on button "Show More Apps" at bounding box center [387, 464] width 99 height 22
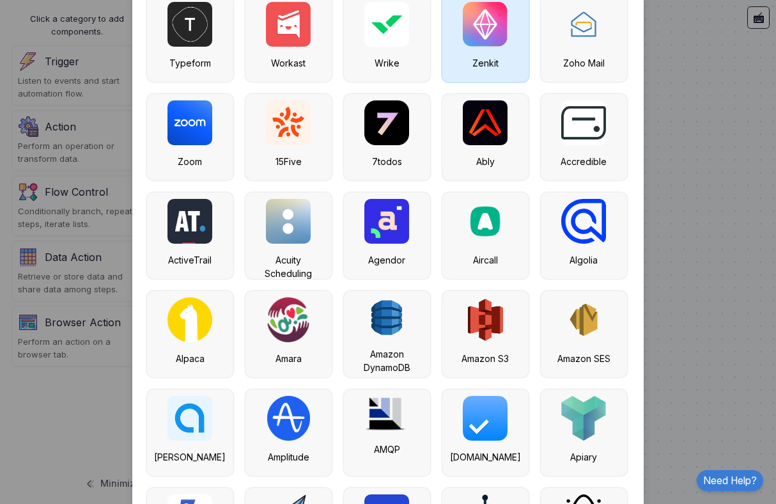
scroll to position [3351, 0]
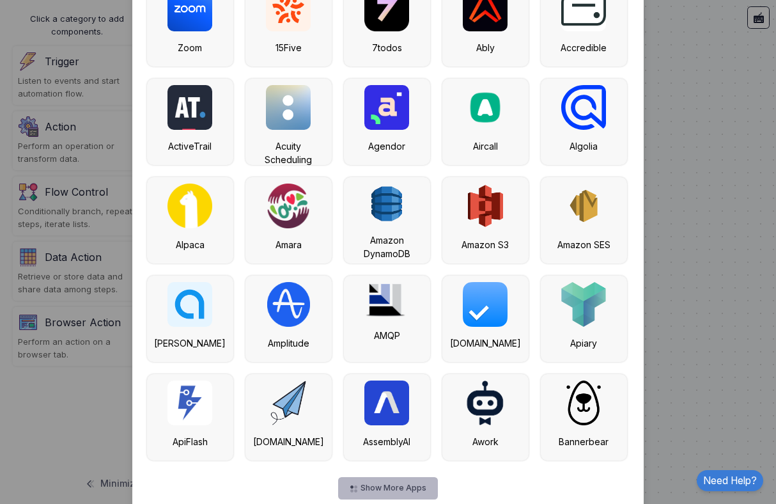
click at [389, 486] on button "Show More Apps" at bounding box center [387, 488] width 99 height 22
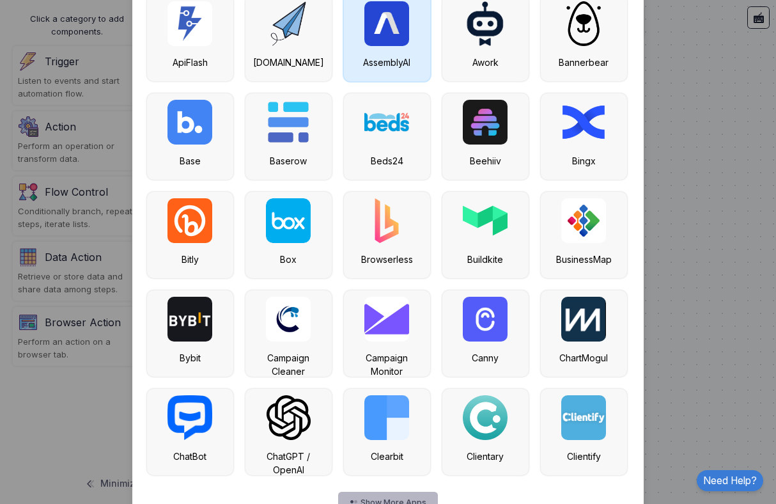
scroll to position [3769, 0]
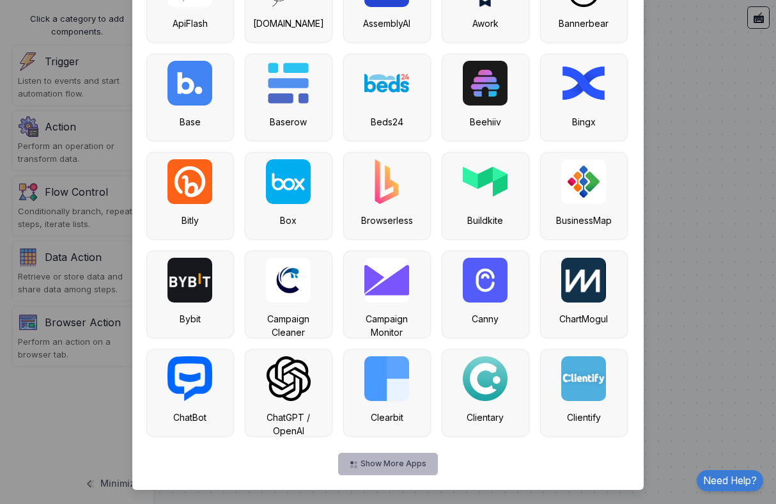
click at [404, 467] on button "Show More Apps" at bounding box center [387, 464] width 99 height 22
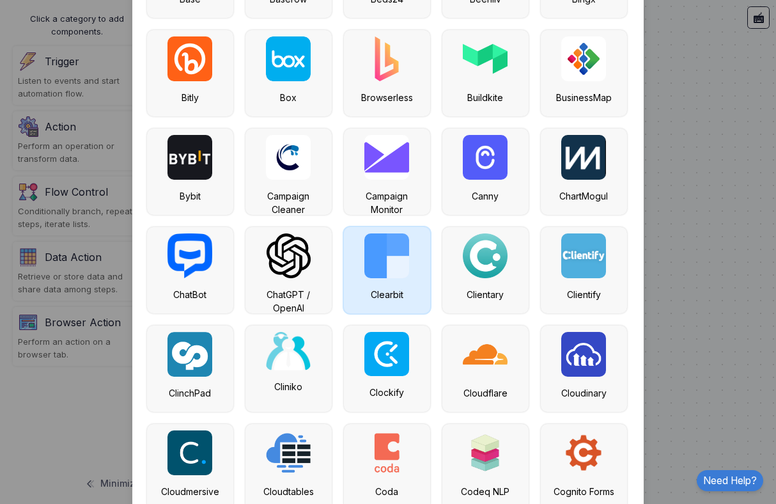
scroll to position [3908, 0]
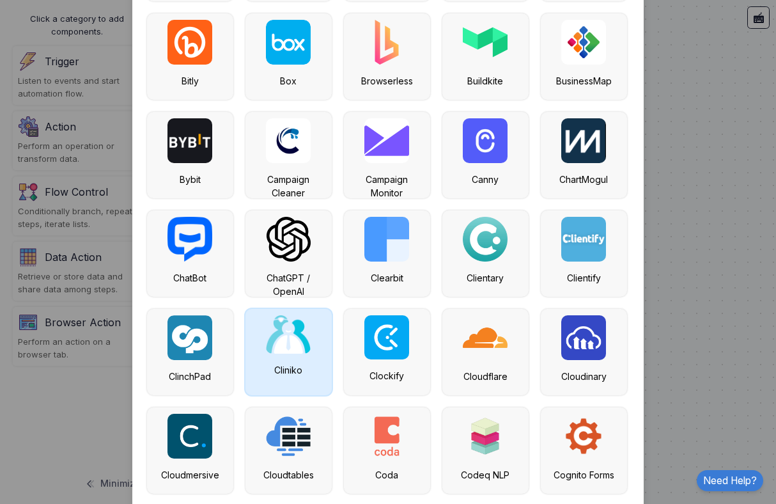
click at [268, 334] on img at bounding box center [288, 334] width 45 height 38
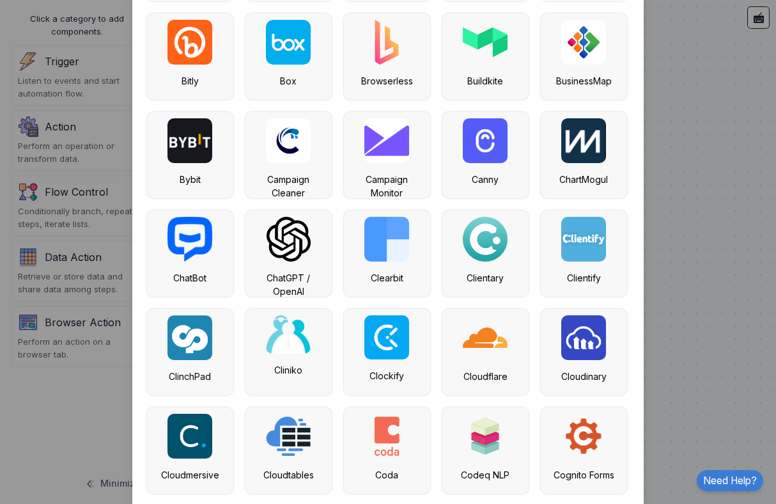
scroll to position [0, 0]
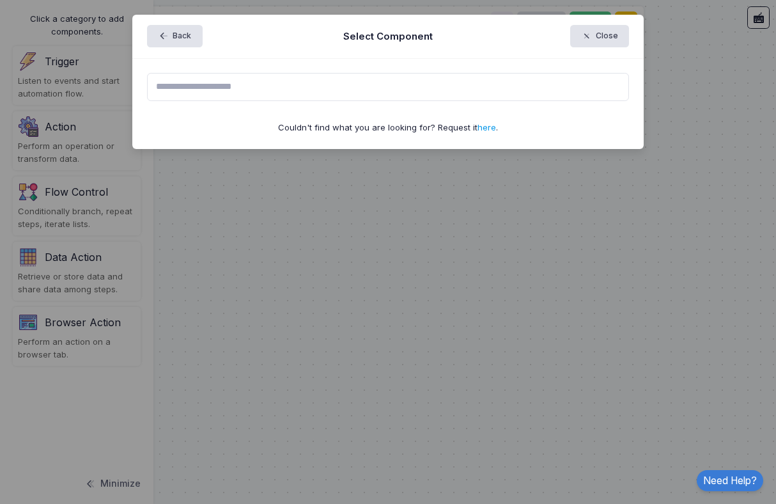
click at [487, 130] on link "here" at bounding box center [486, 127] width 19 height 10
click at [593, 41] on span "button" at bounding box center [593, 37] width 0 height 12
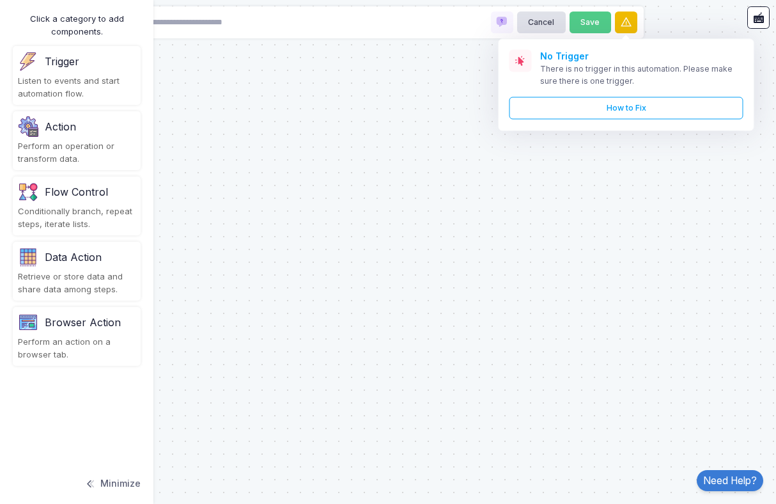
click at [628, 27] on icon at bounding box center [626, 22] width 13 height 13
click at [628, 30] on button at bounding box center [626, 23] width 22 height 22
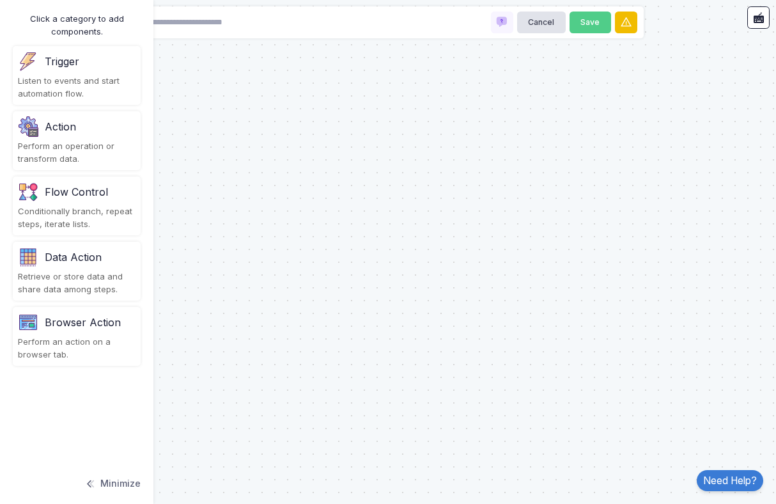
click at [628, 30] on button at bounding box center [626, 23] width 22 height 22
click at [624, 15] on button at bounding box center [626, 23] width 22 height 22
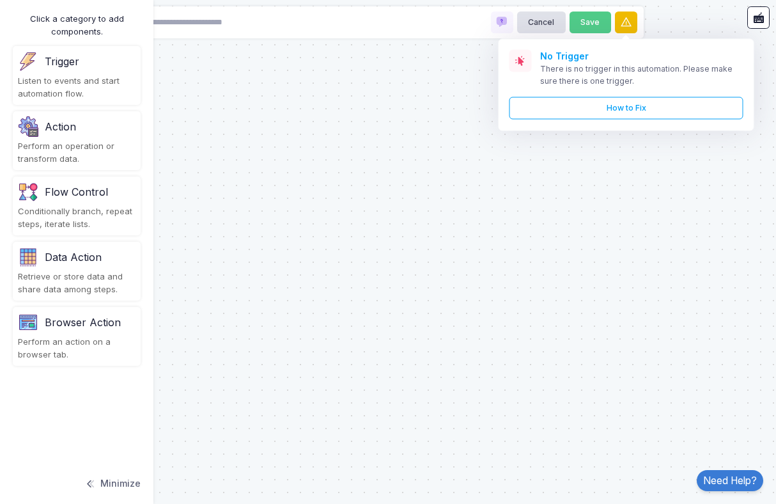
click at [628, 21] on icon at bounding box center [626, 22] width 13 height 13
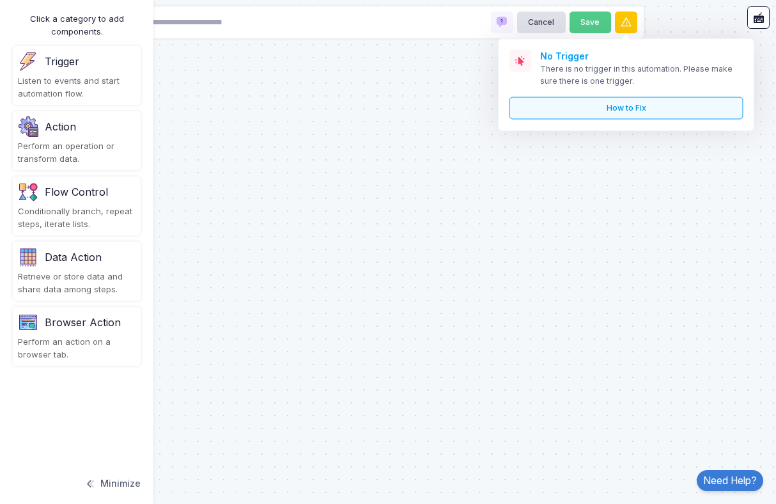
click at [631, 113] on link "How to Fix" at bounding box center [626, 108] width 234 height 22
